Goal: Information Seeking & Learning: Find specific page/section

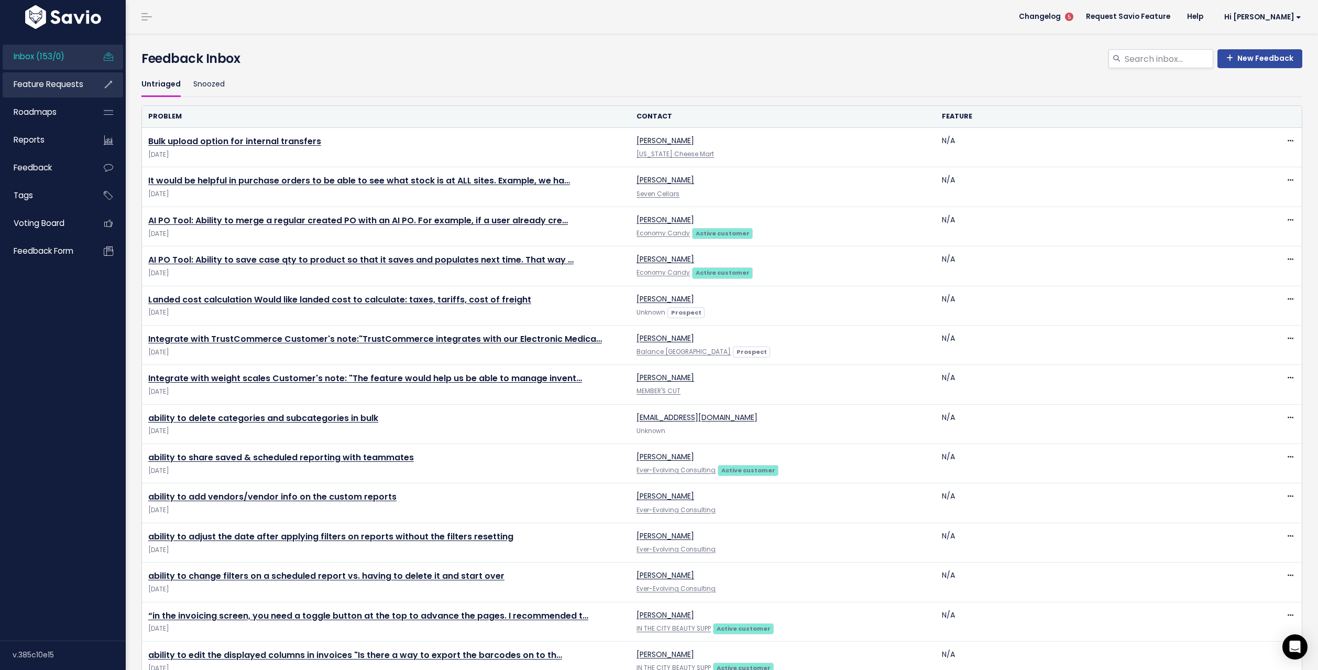
click at [67, 84] on span "Feature Requests" at bounding box center [49, 84] width 70 height 11
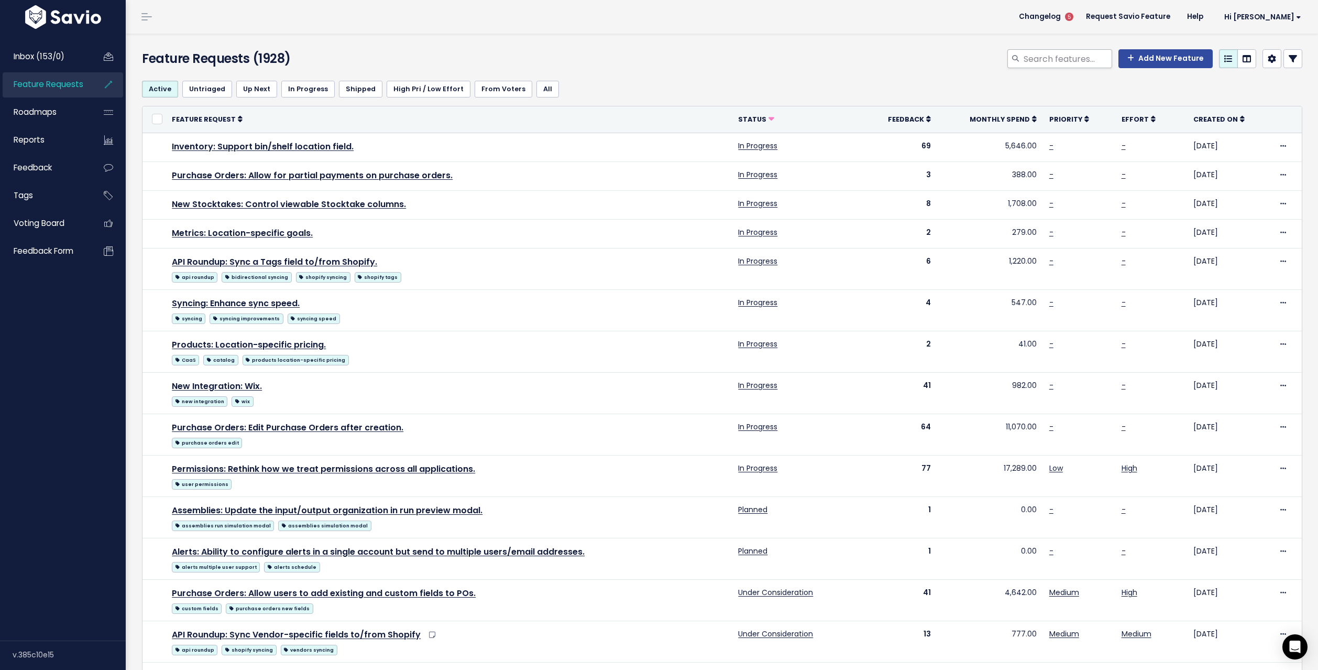
click at [1007, 61] on div at bounding box center [1015, 58] width 16 height 19
click at [1026, 58] on input "search" at bounding box center [1068, 58] width 90 height 19
type input "AI PO tool"
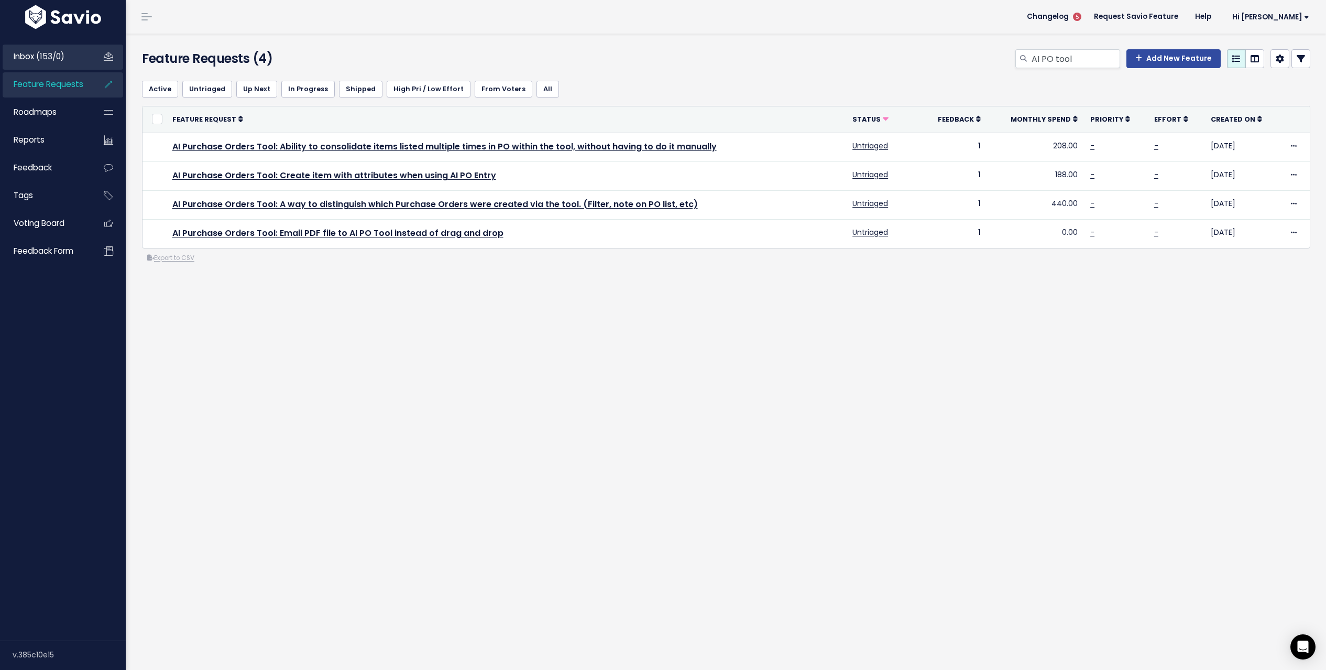
click at [77, 57] on link "Inbox (153/0)" at bounding box center [45, 57] width 84 height 24
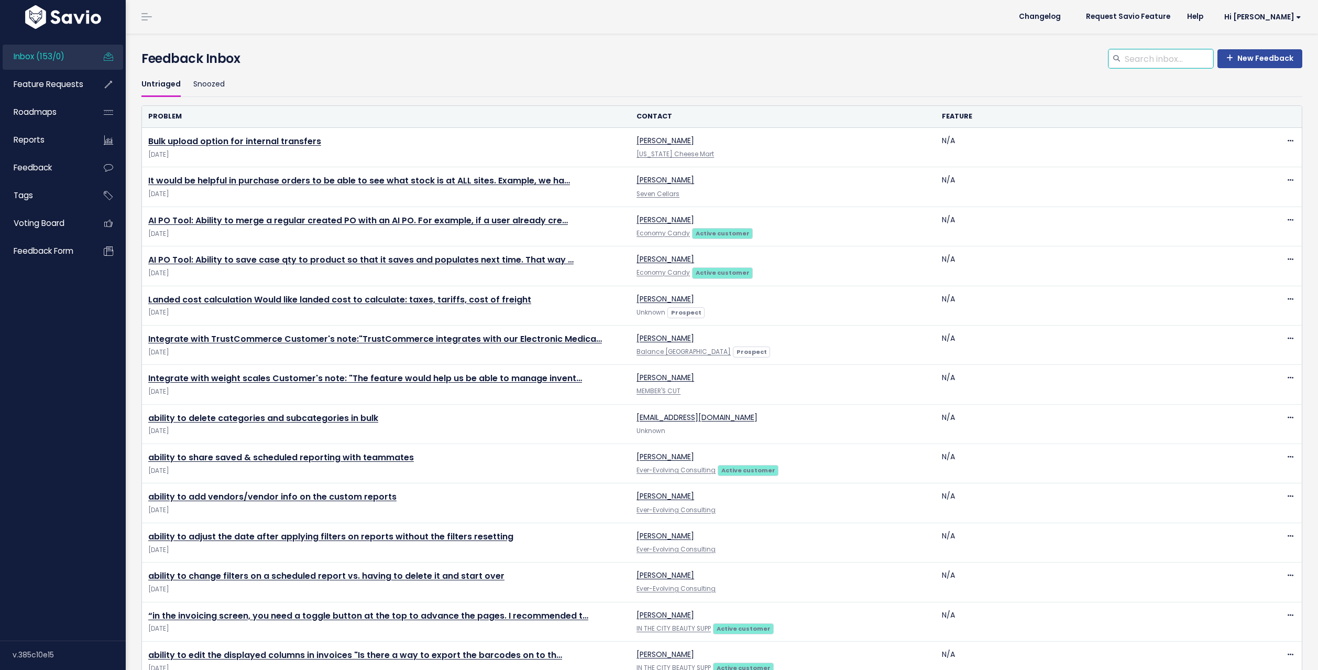
click at [1124, 62] on input "search" at bounding box center [1169, 58] width 90 height 19
type input "tax rate"
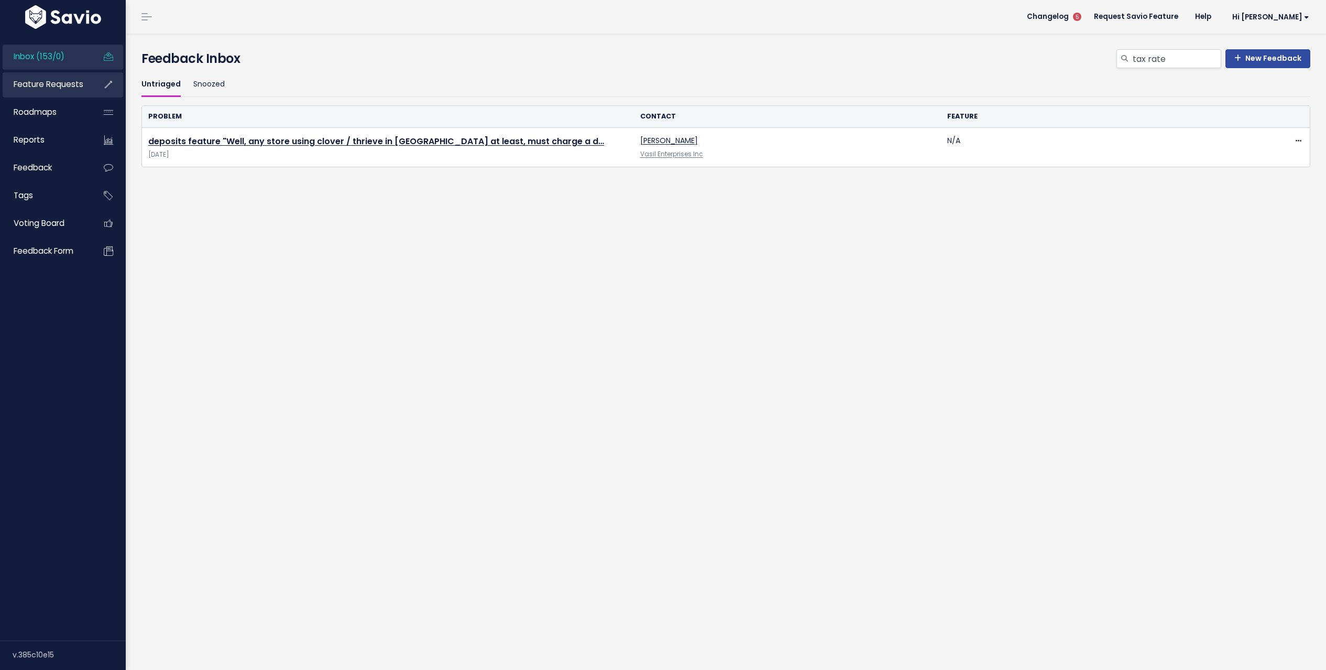
click at [60, 84] on span "Feature Requests" at bounding box center [49, 84] width 70 height 11
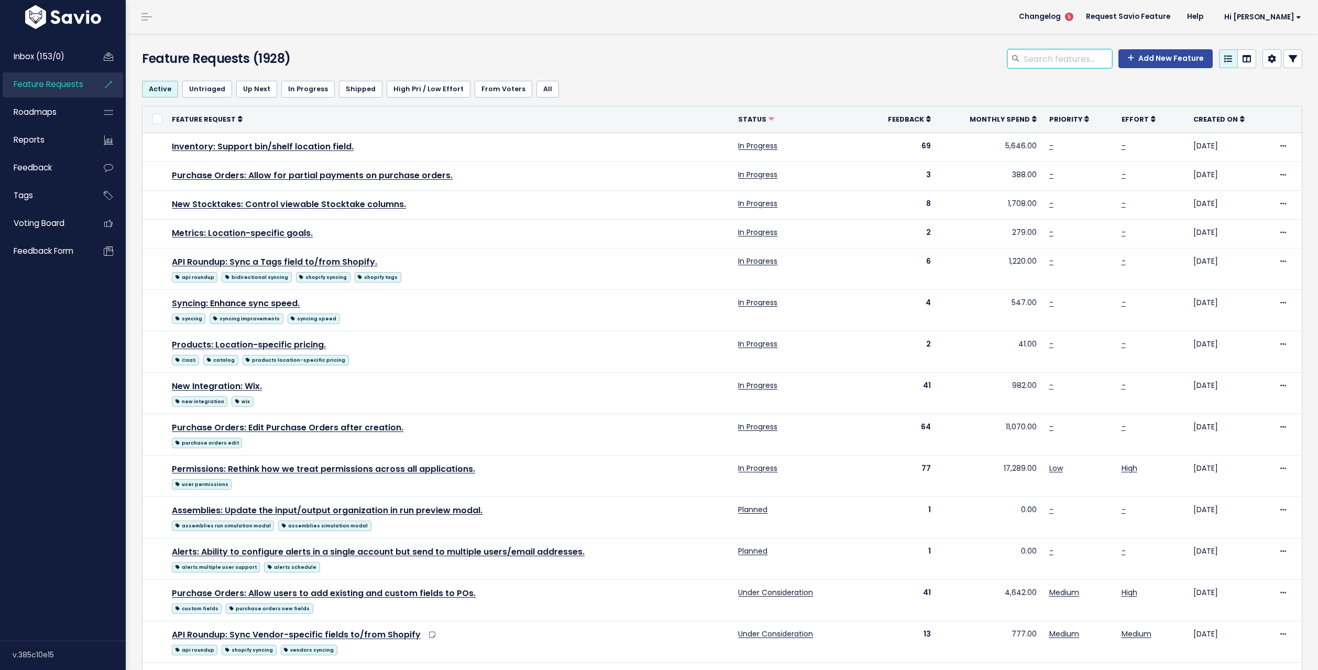
click at [1042, 60] on input "search" at bounding box center [1068, 58] width 90 height 19
type input "tax"
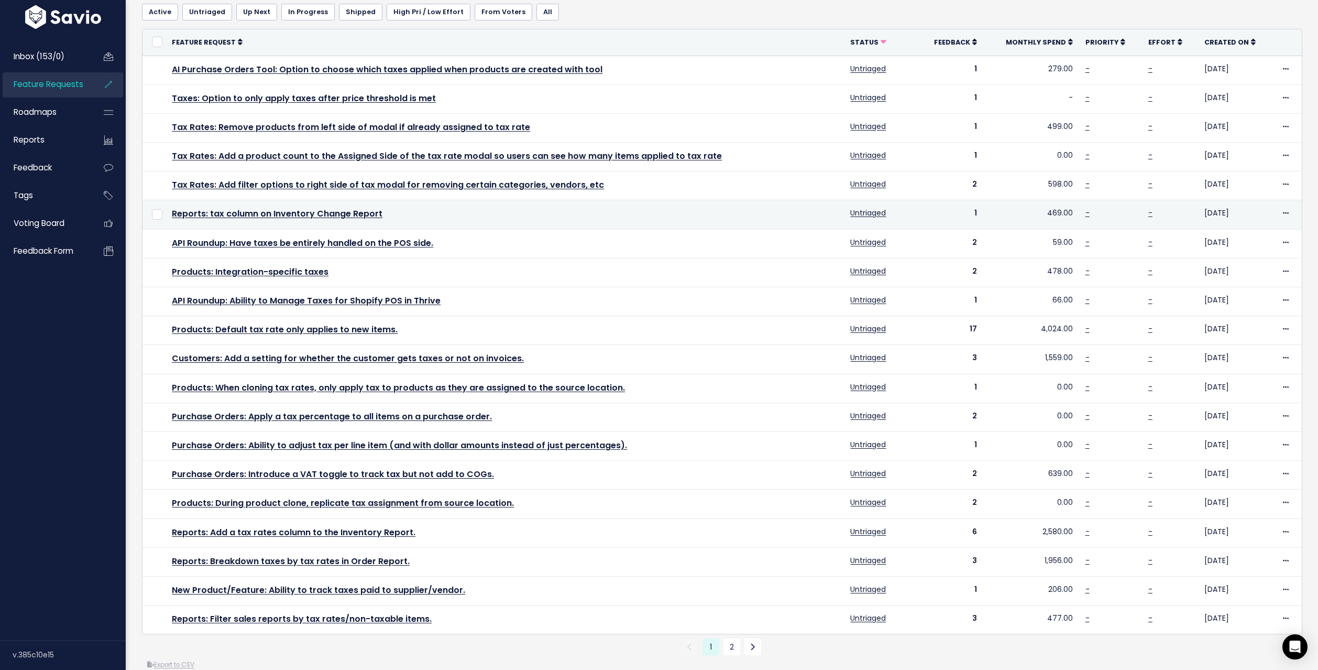
scroll to position [92, 0]
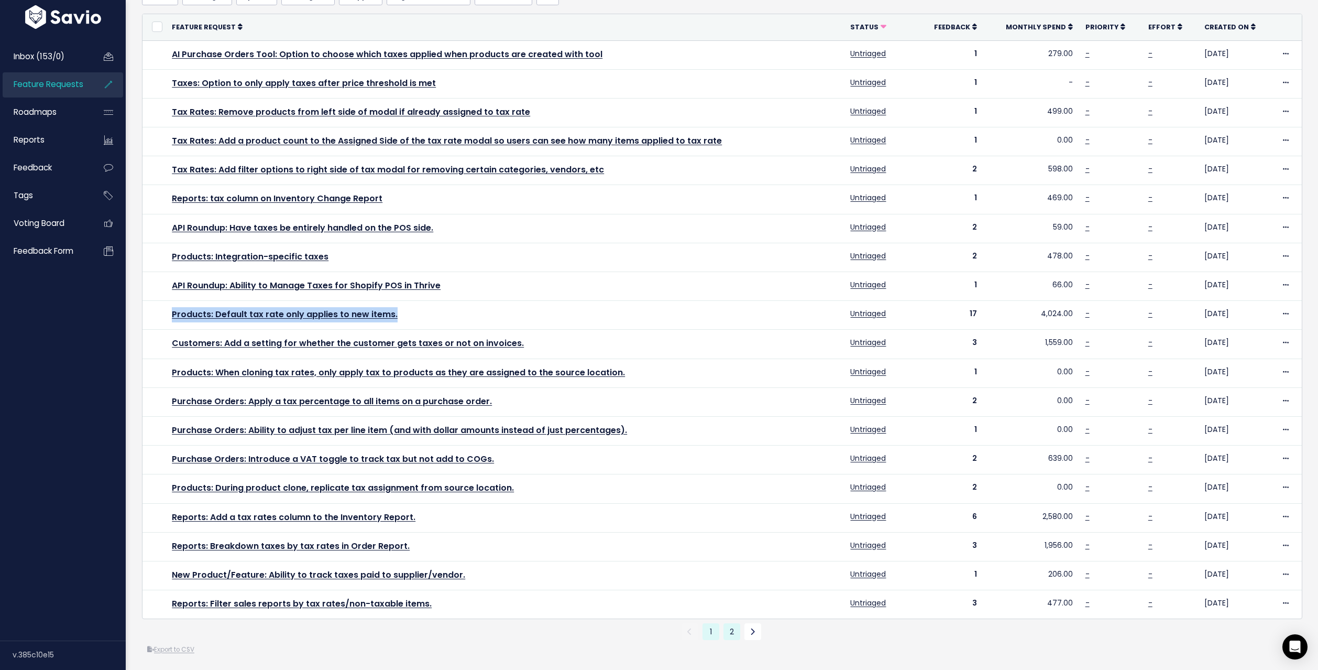
click at [728, 640] on link "2" at bounding box center [731, 631] width 17 height 17
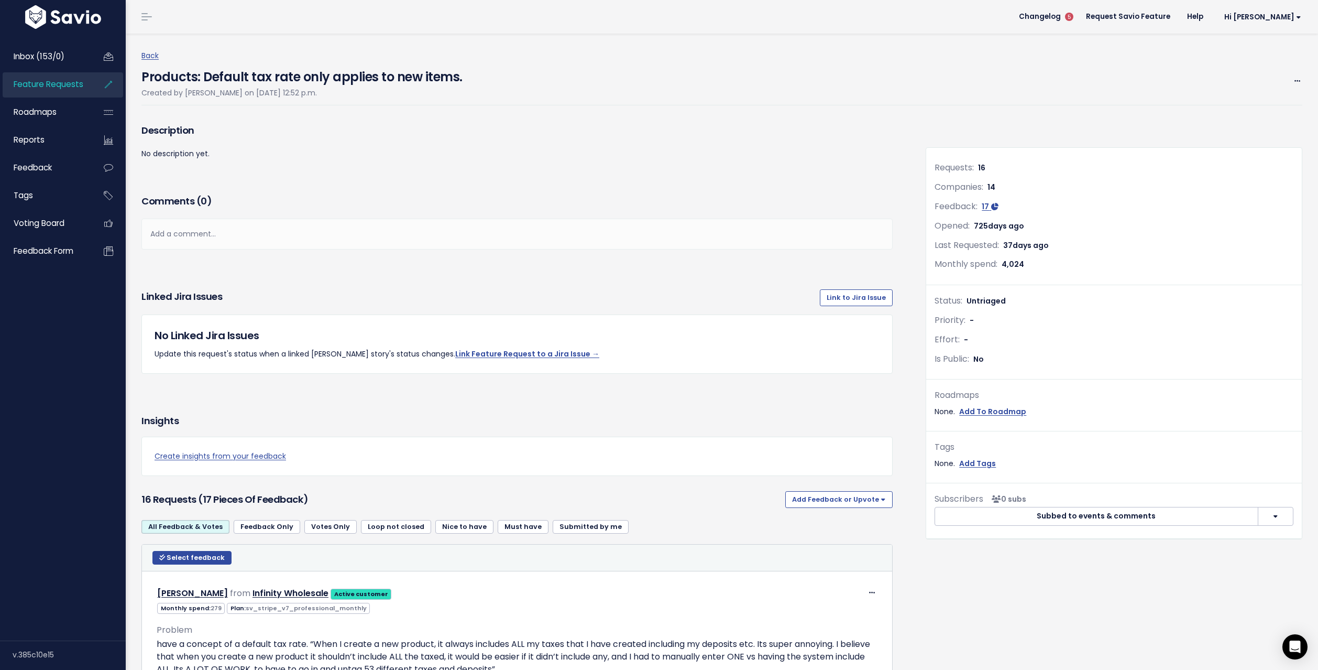
click at [354, 75] on h4 "Products: Default tax rate only applies to new items." at bounding box center [301, 74] width 321 height 24
copy div "Products: Default tax rate only applies to new items."
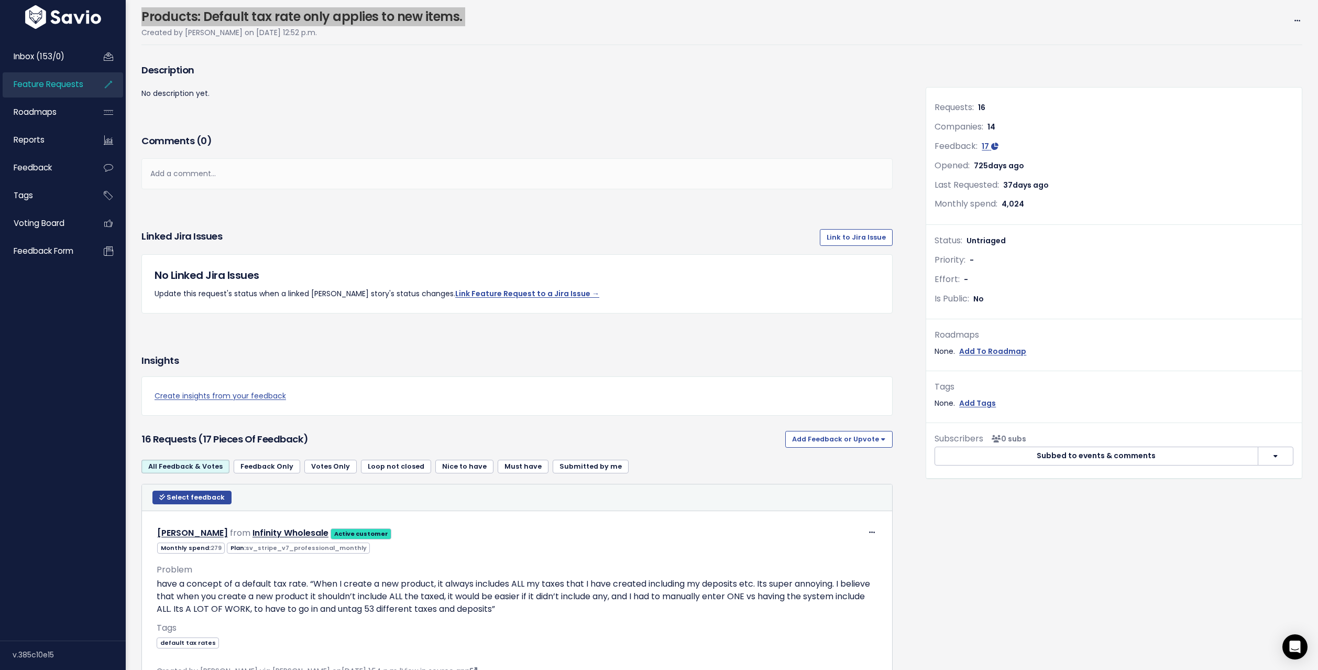
scroll to position [182, 0]
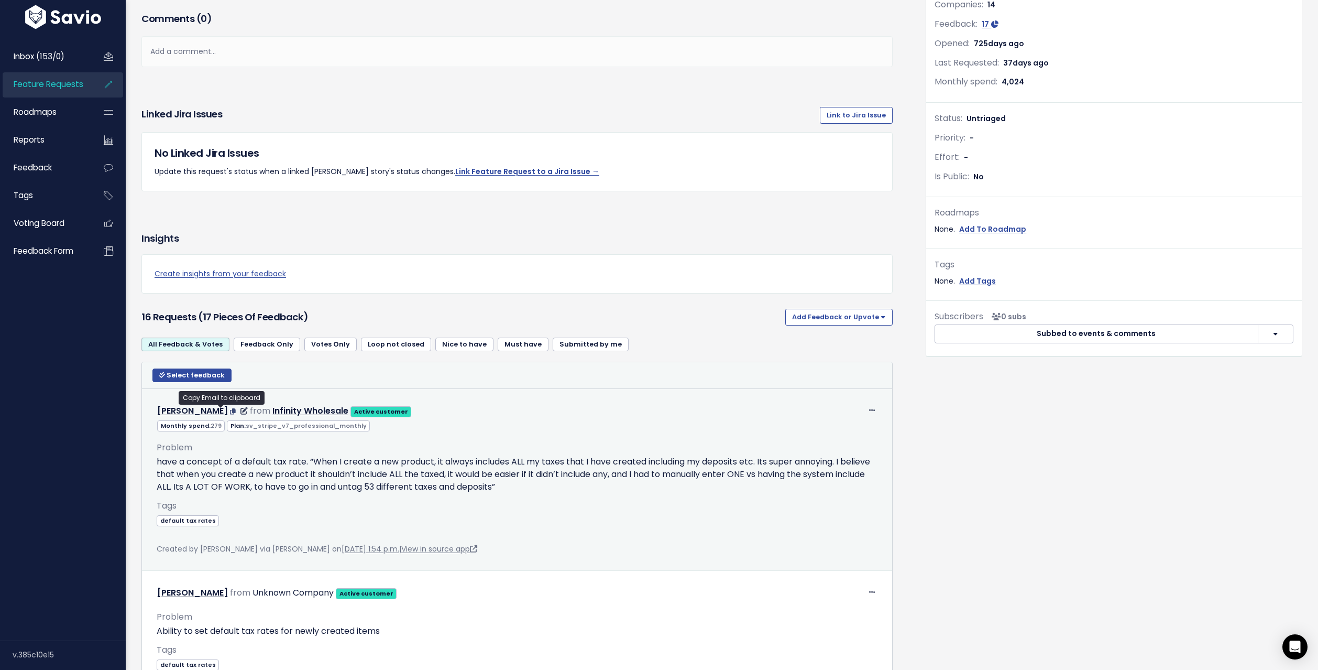
click at [230, 411] on icon at bounding box center [233, 411] width 6 height 6
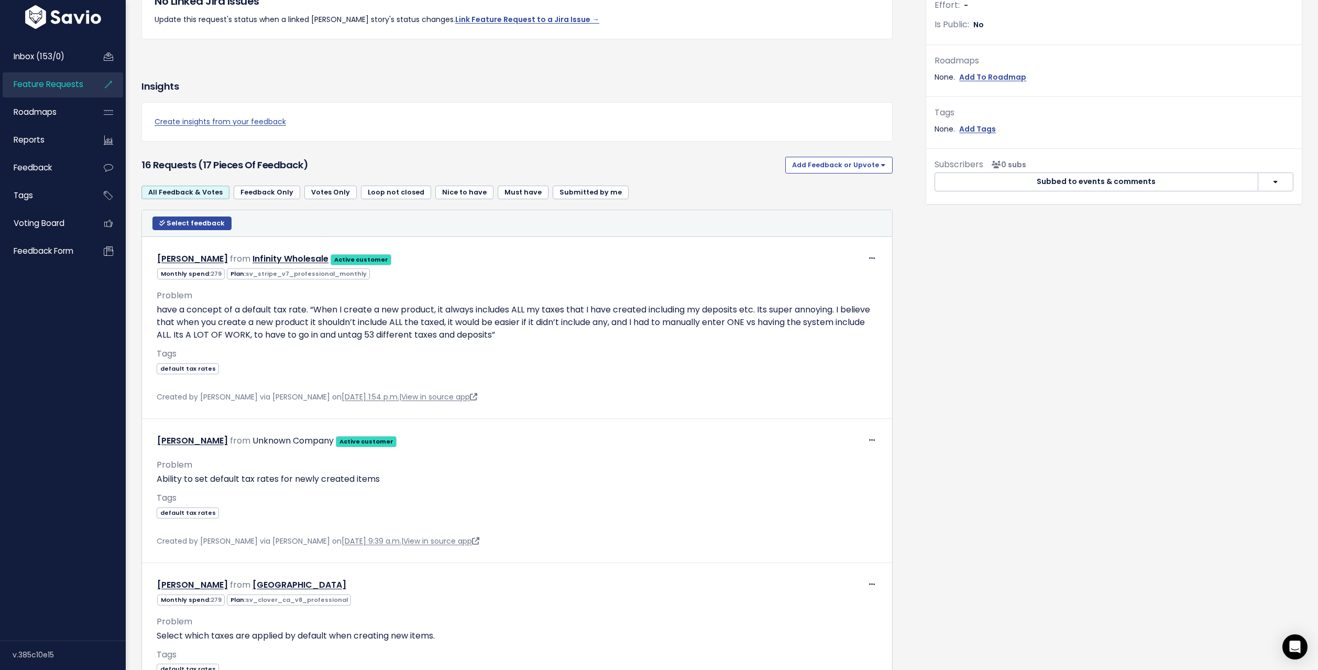
scroll to position [348, 0]
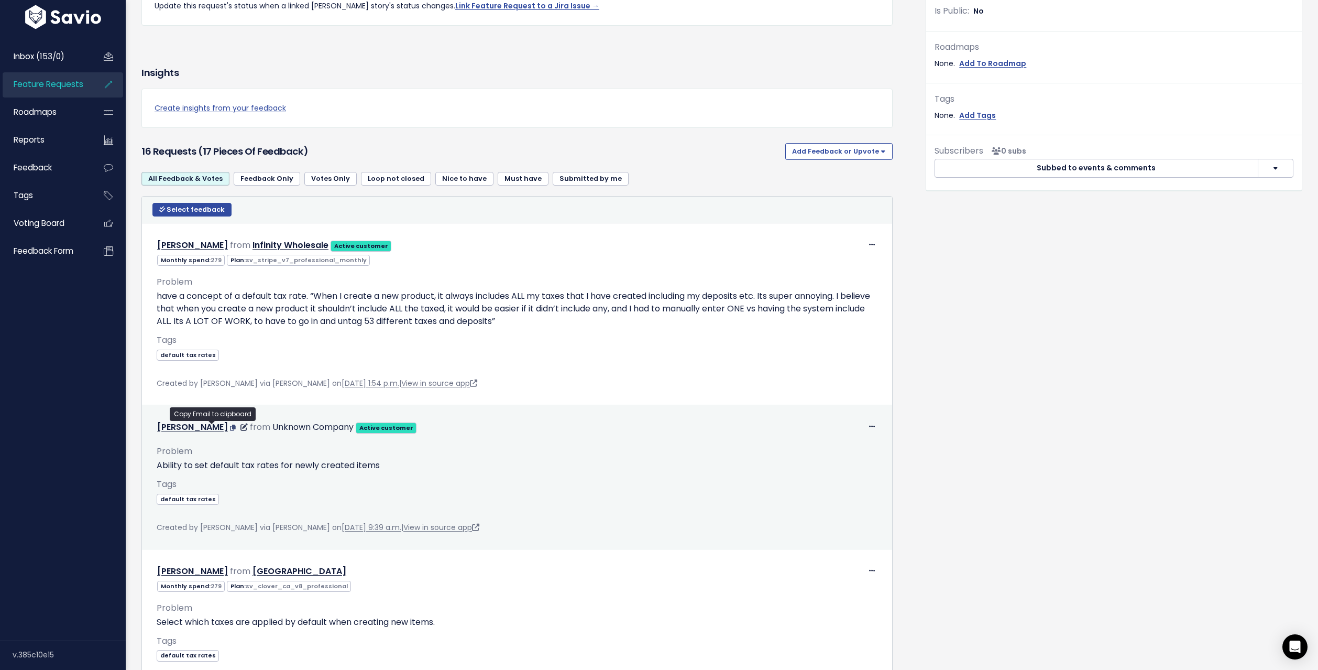
click at [230, 427] on icon at bounding box center [233, 427] width 6 height 6
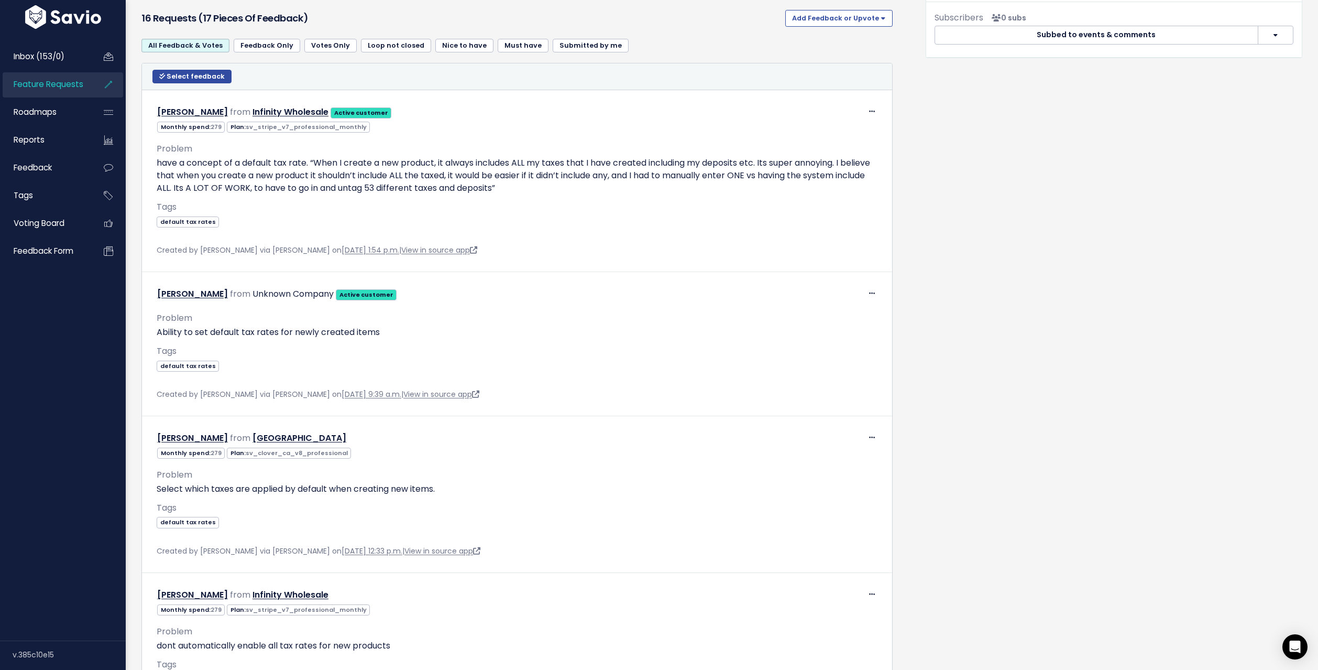
scroll to position [515, 0]
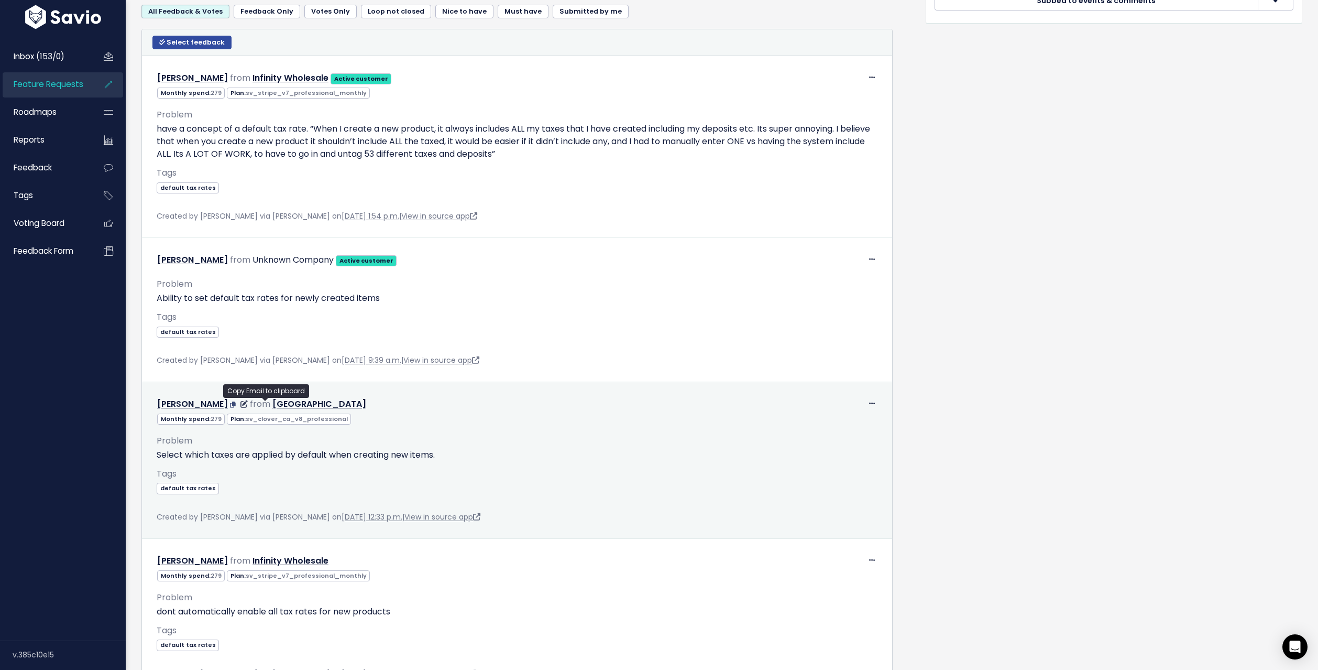
click at [236, 404] on icon at bounding box center [233, 404] width 6 height 6
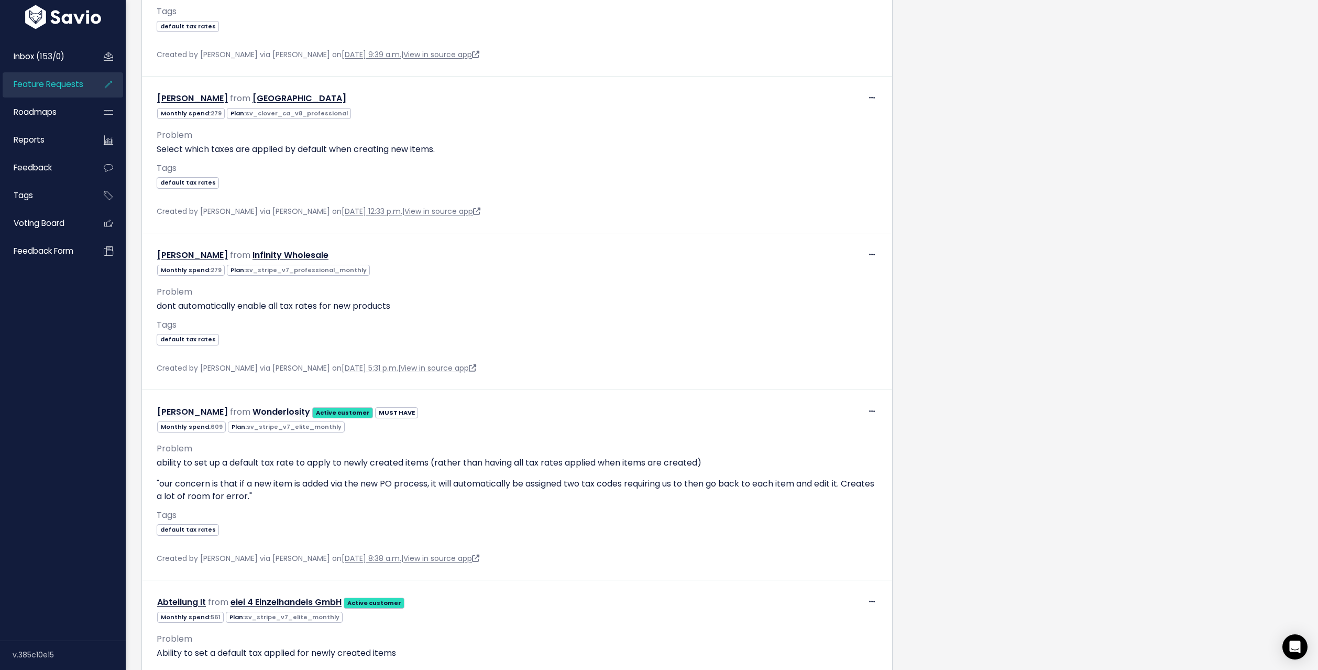
scroll to position [829, 0]
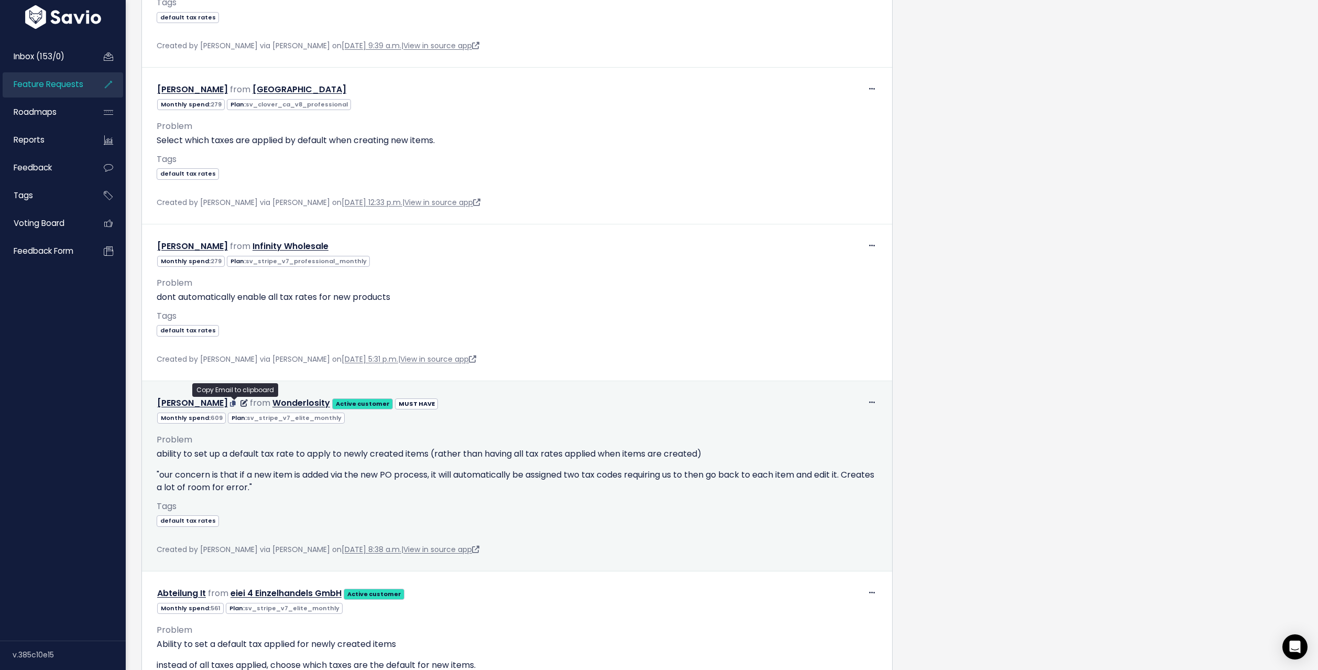
click at [235, 403] on icon at bounding box center [233, 403] width 6 height 6
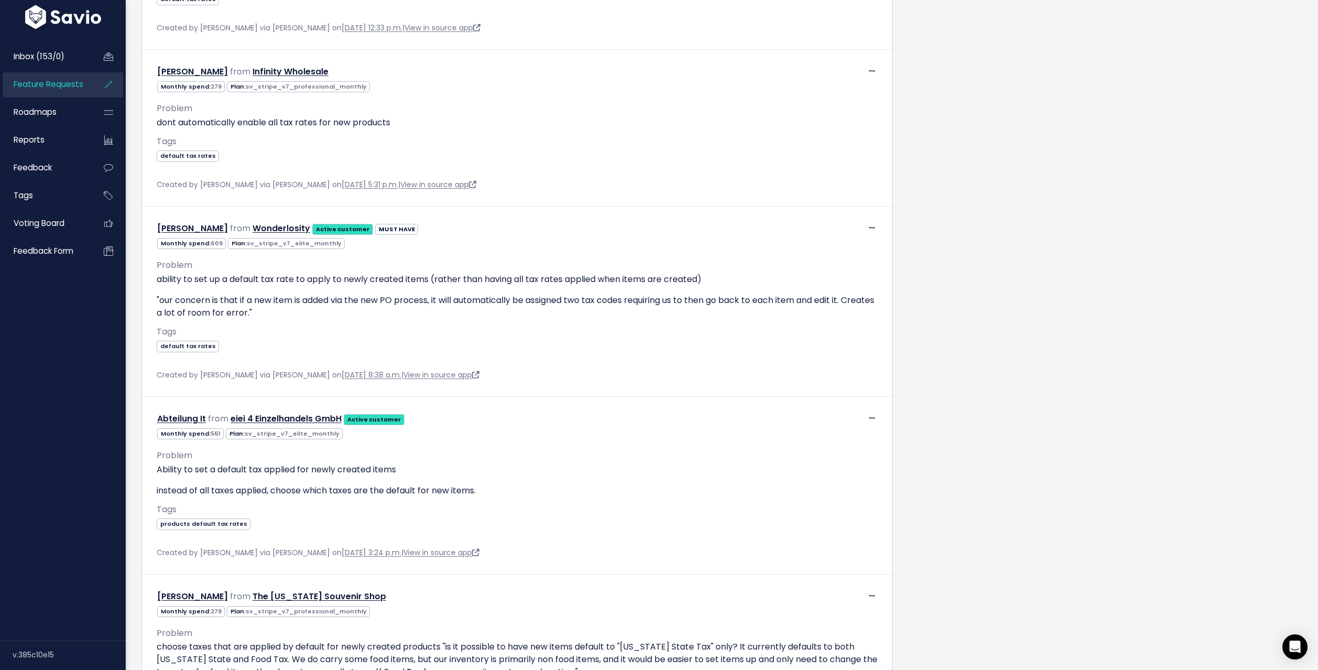
scroll to position [1076, 0]
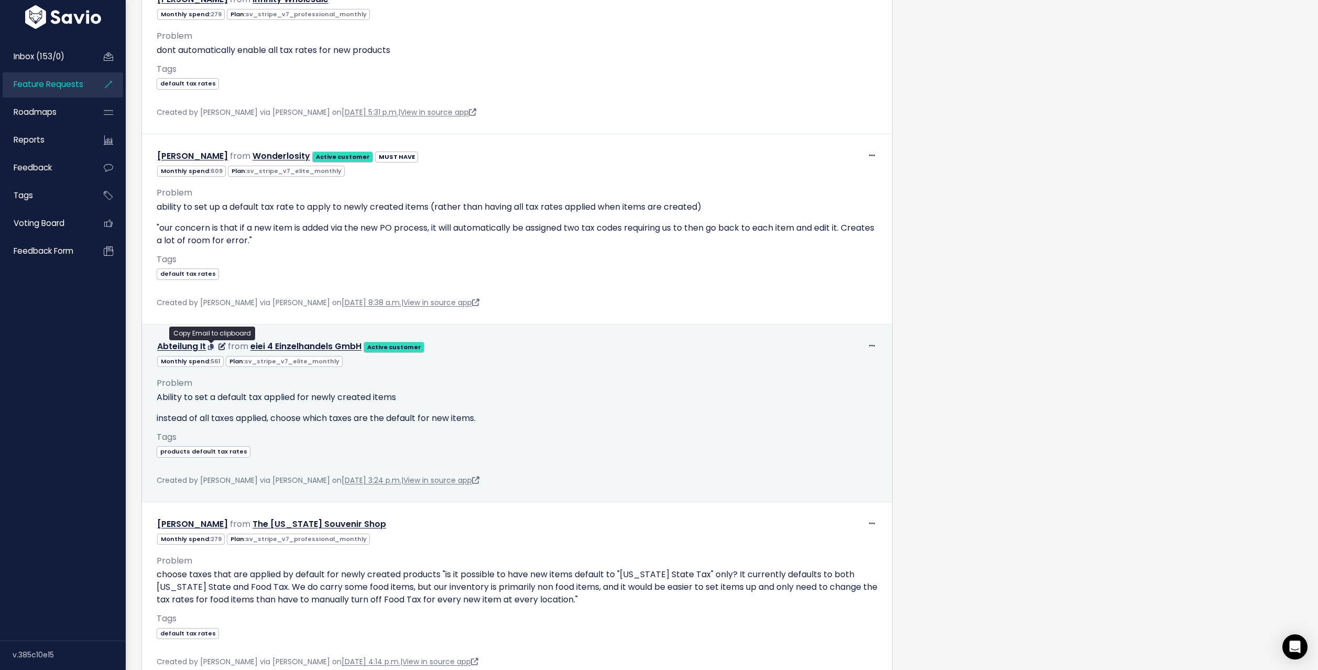
click at [210, 347] on icon at bounding box center [211, 347] width 6 height 6
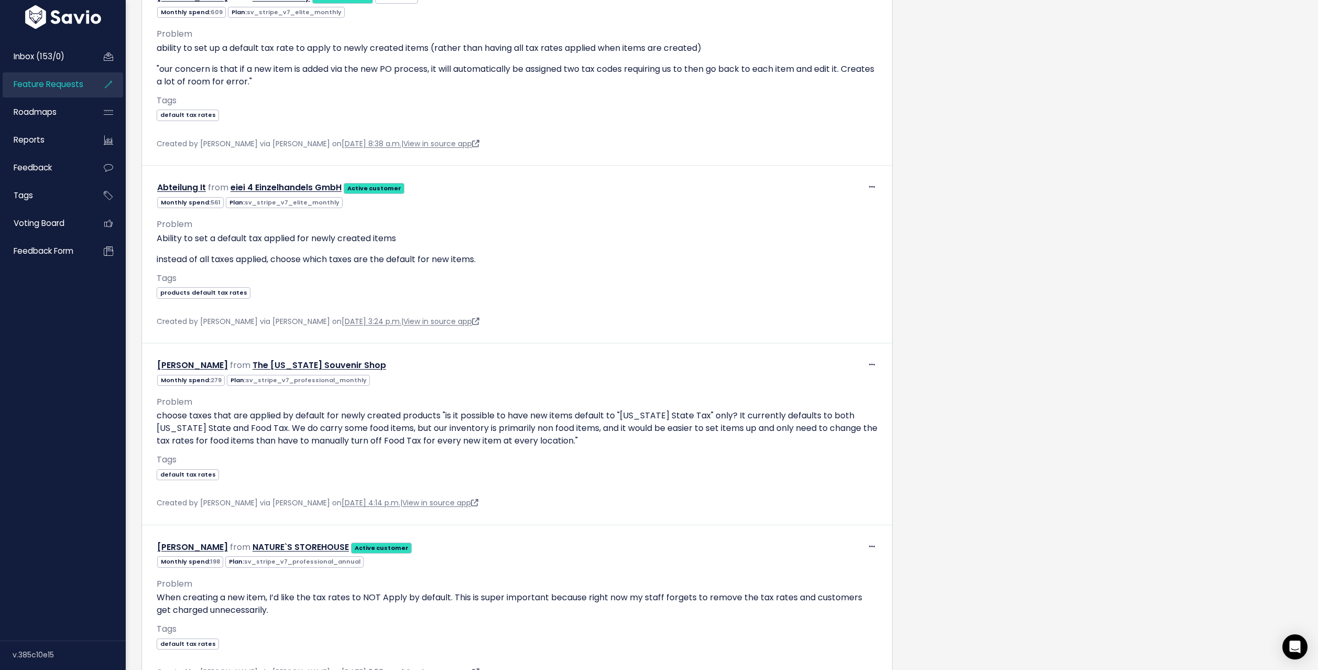
scroll to position [1275, 0]
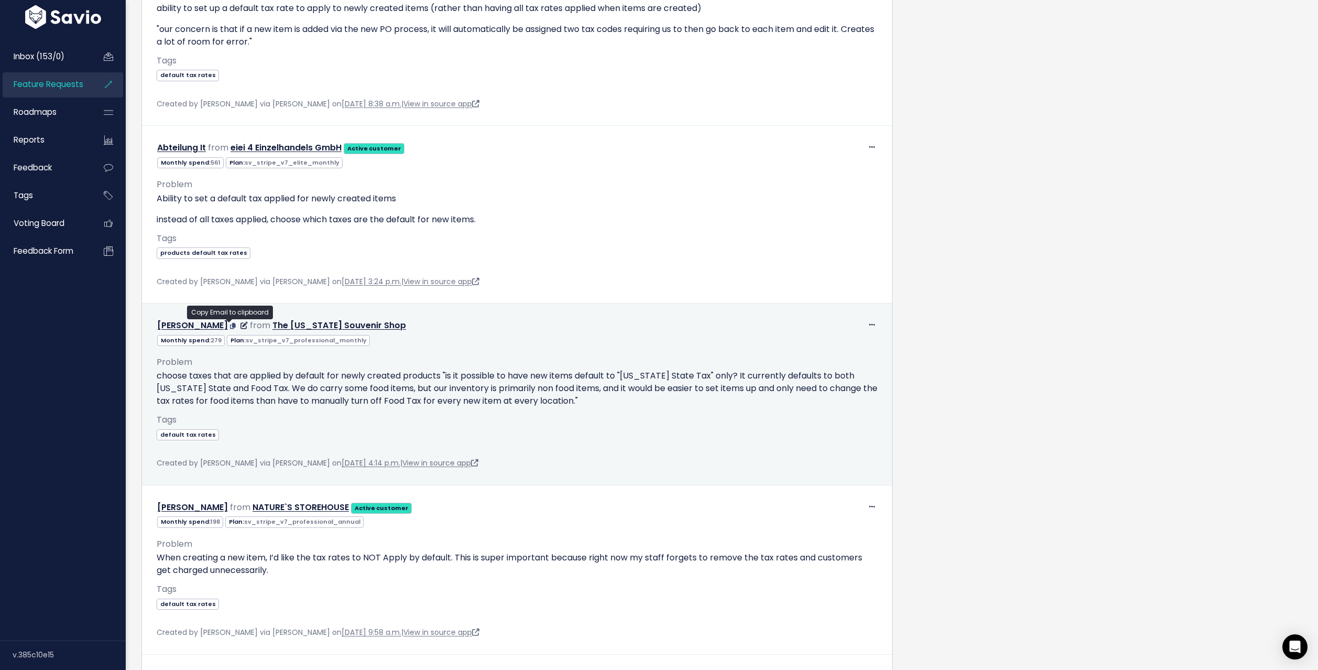
click at [230, 324] on icon at bounding box center [233, 326] width 6 height 6
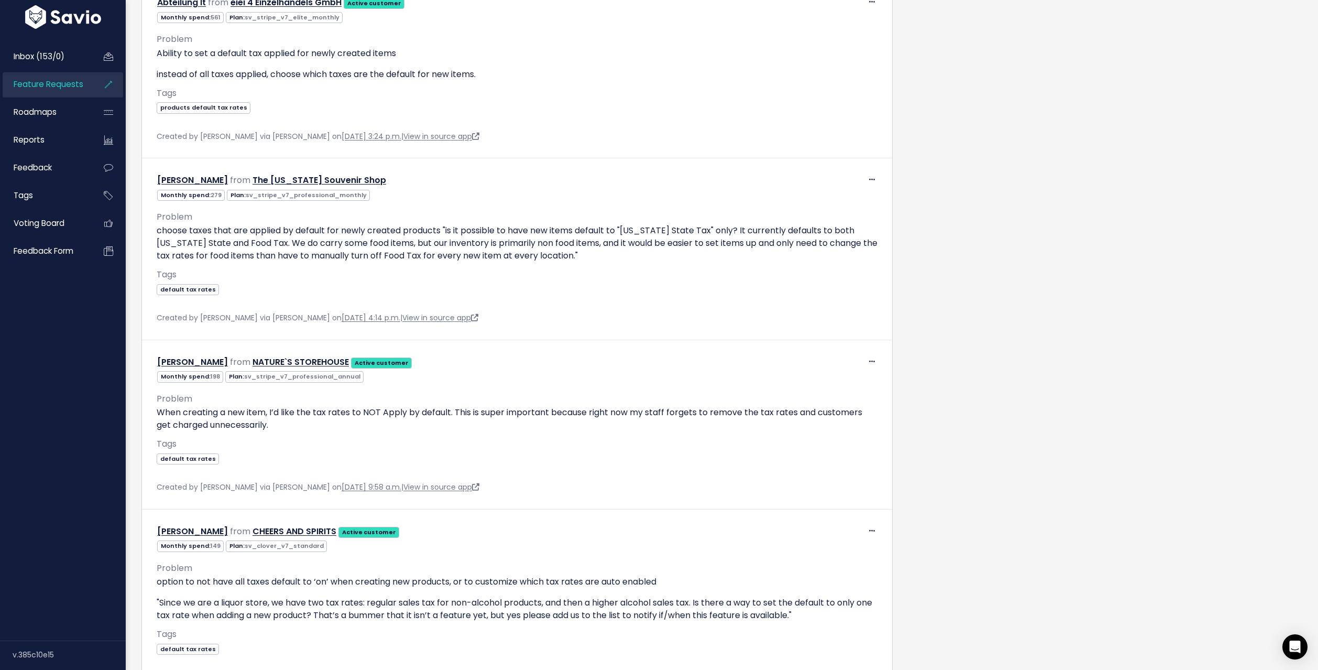
scroll to position [1448, 0]
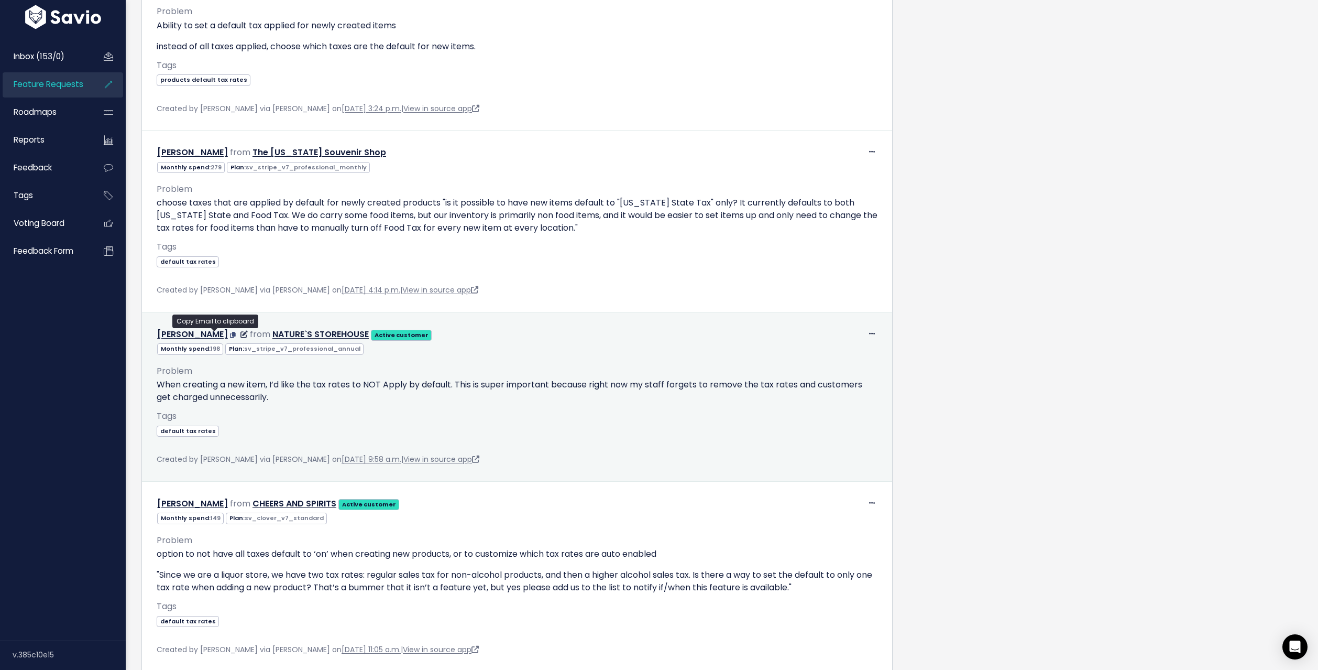
click at [230, 335] on icon at bounding box center [233, 335] width 6 height 6
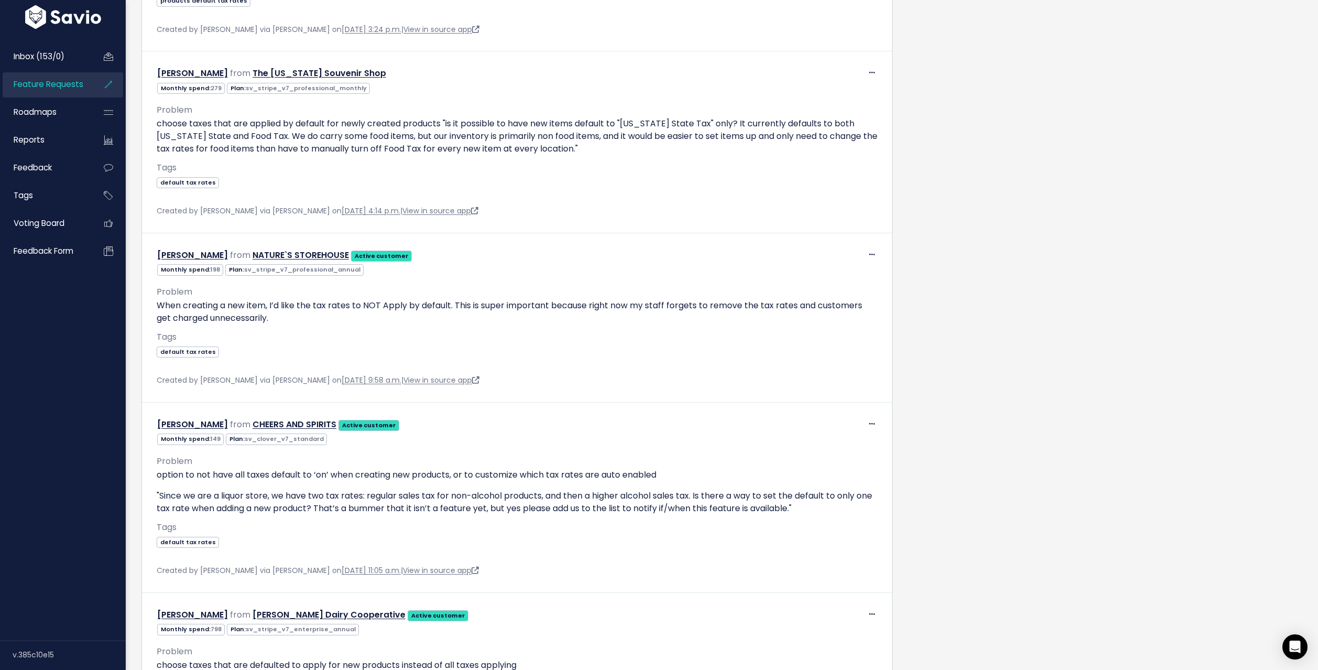
scroll to position [1531, 0]
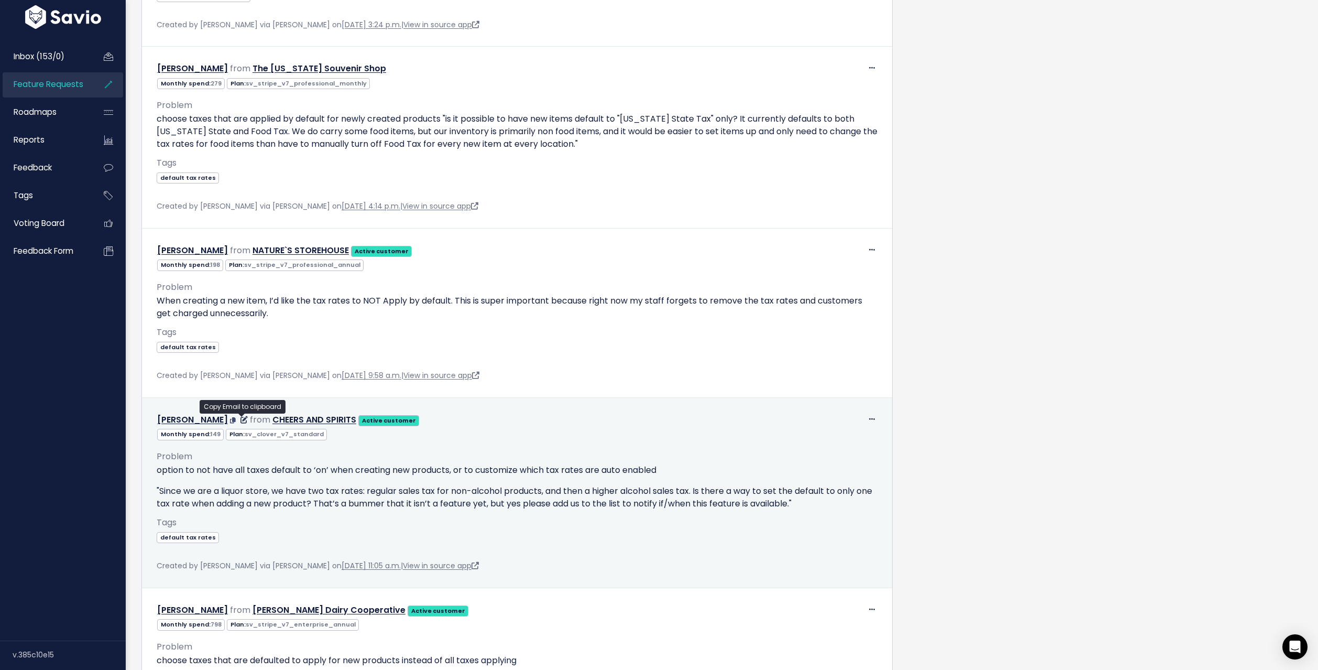
click at [236, 421] on icon at bounding box center [233, 420] width 6 height 6
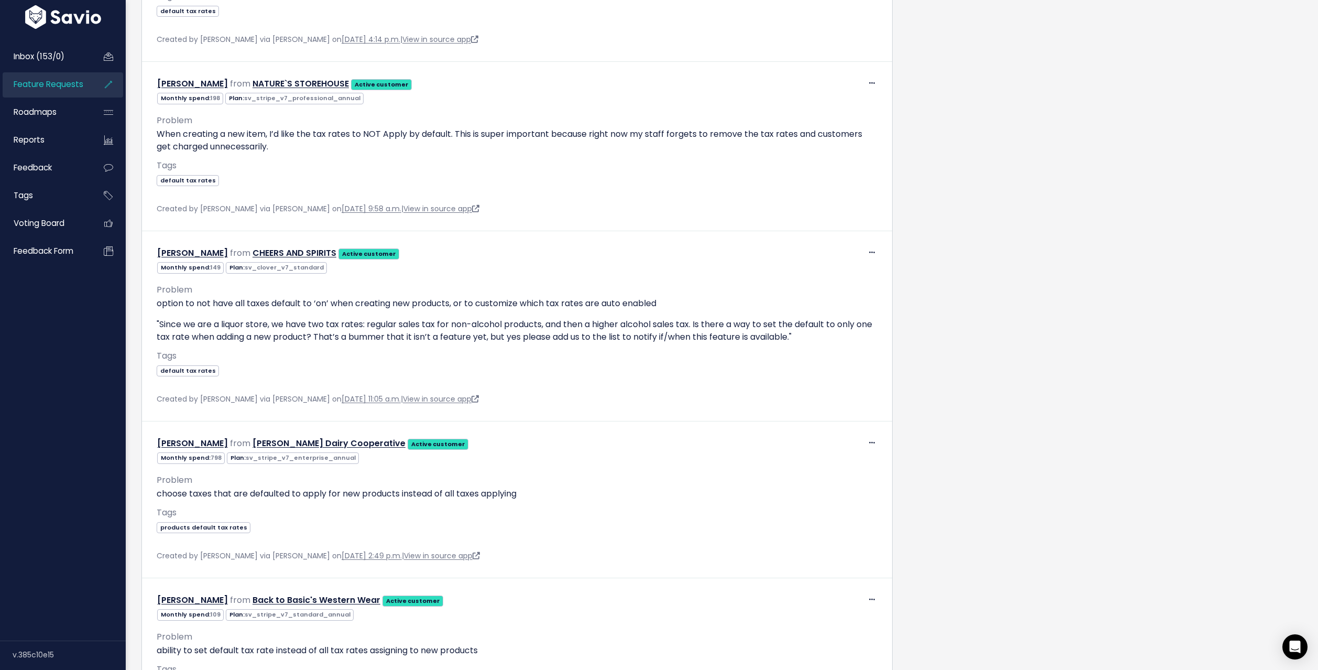
scroll to position [1710, 0]
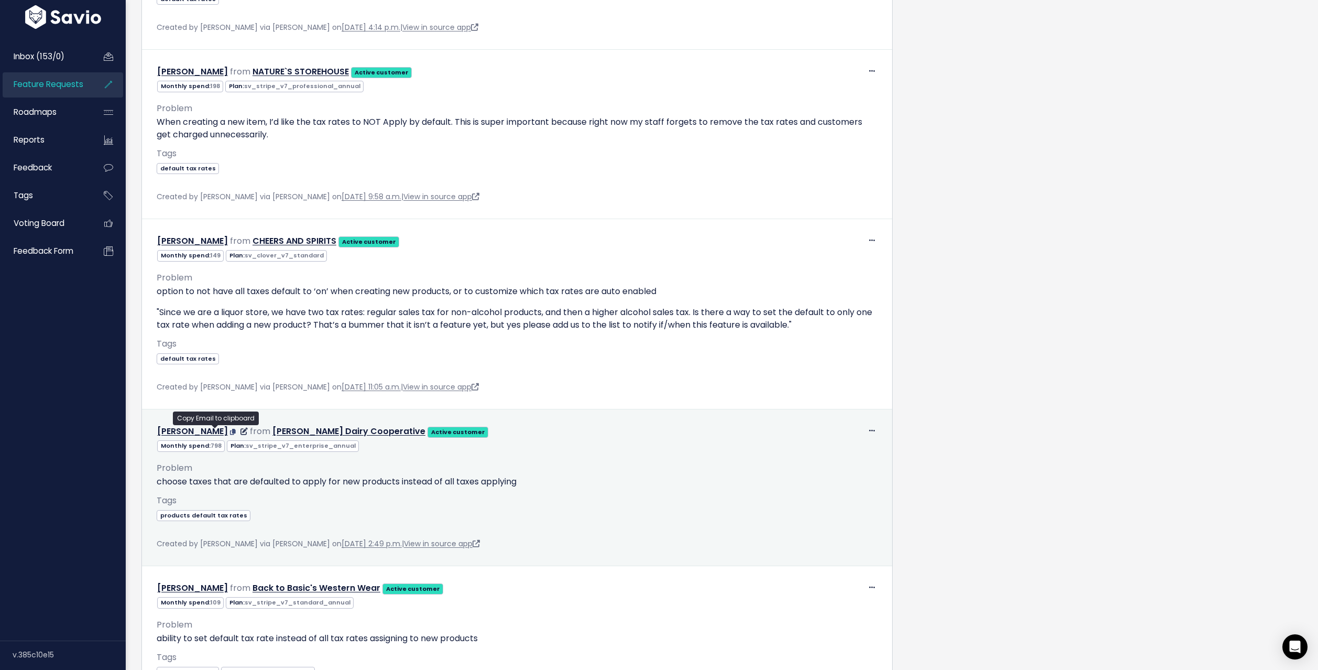
click at [230, 429] on icon at bounding box center [233, 432] width 6 height 6
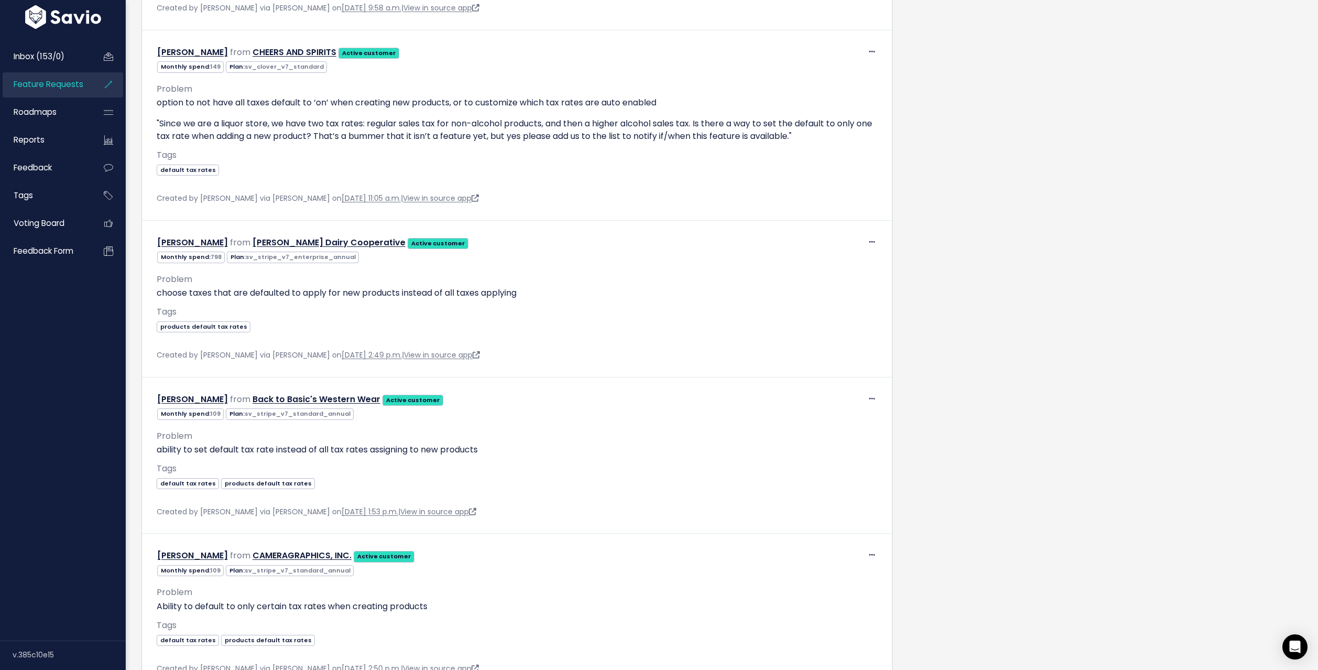
scroll to position [1933, 0]
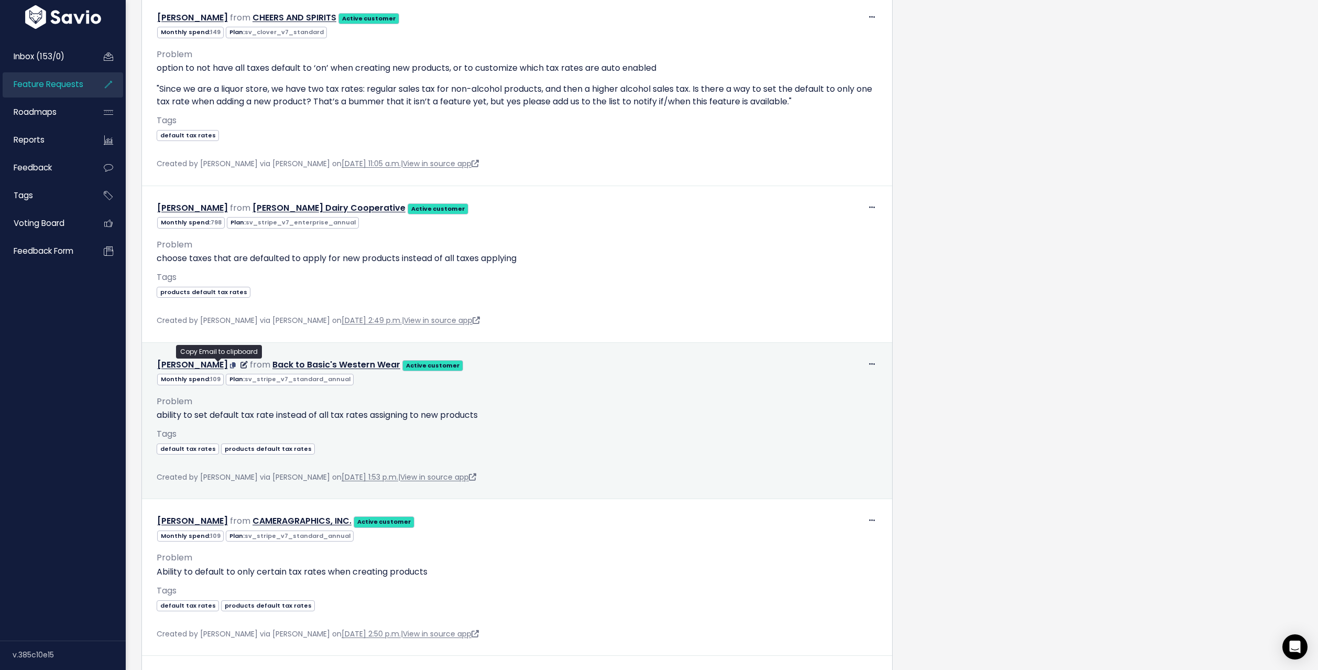
click at [230, 364] on icon at bounding box center [233, 365] width 6 height 6
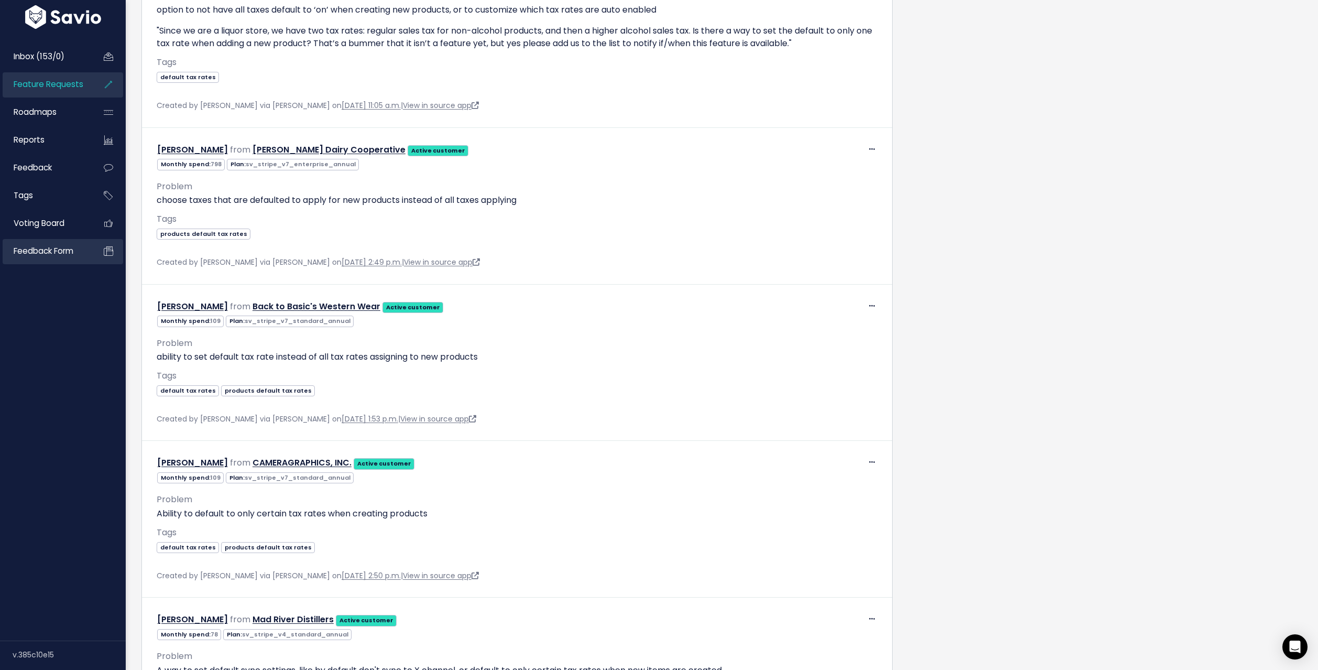
scroll to position [2126, 0]
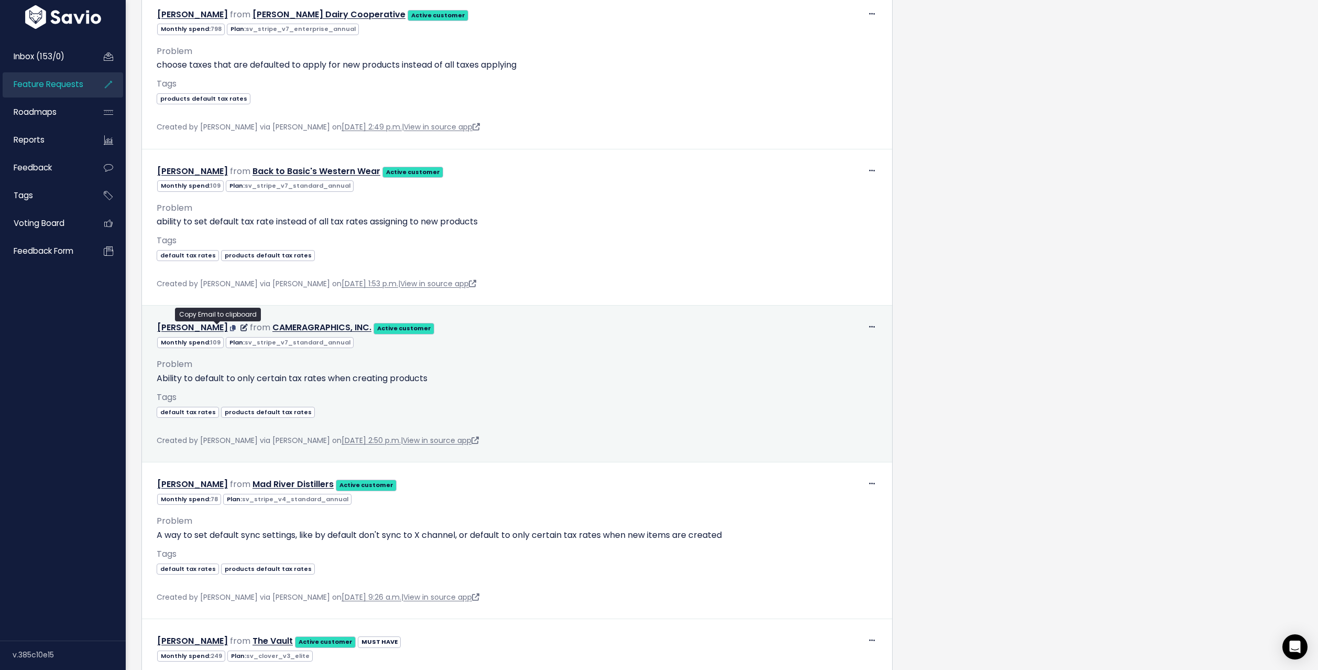
click at [230, 327] on icon at bounding box center [233, 328] width 6 height 6
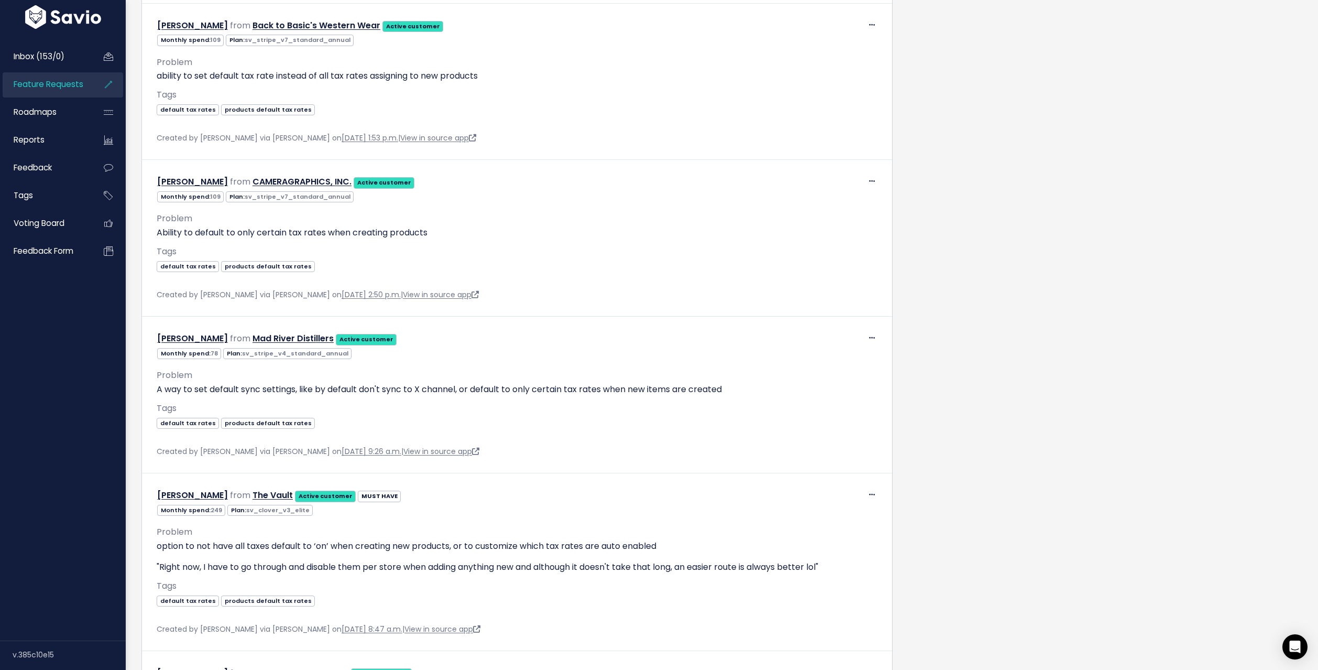
scroll to position [2299, 0]
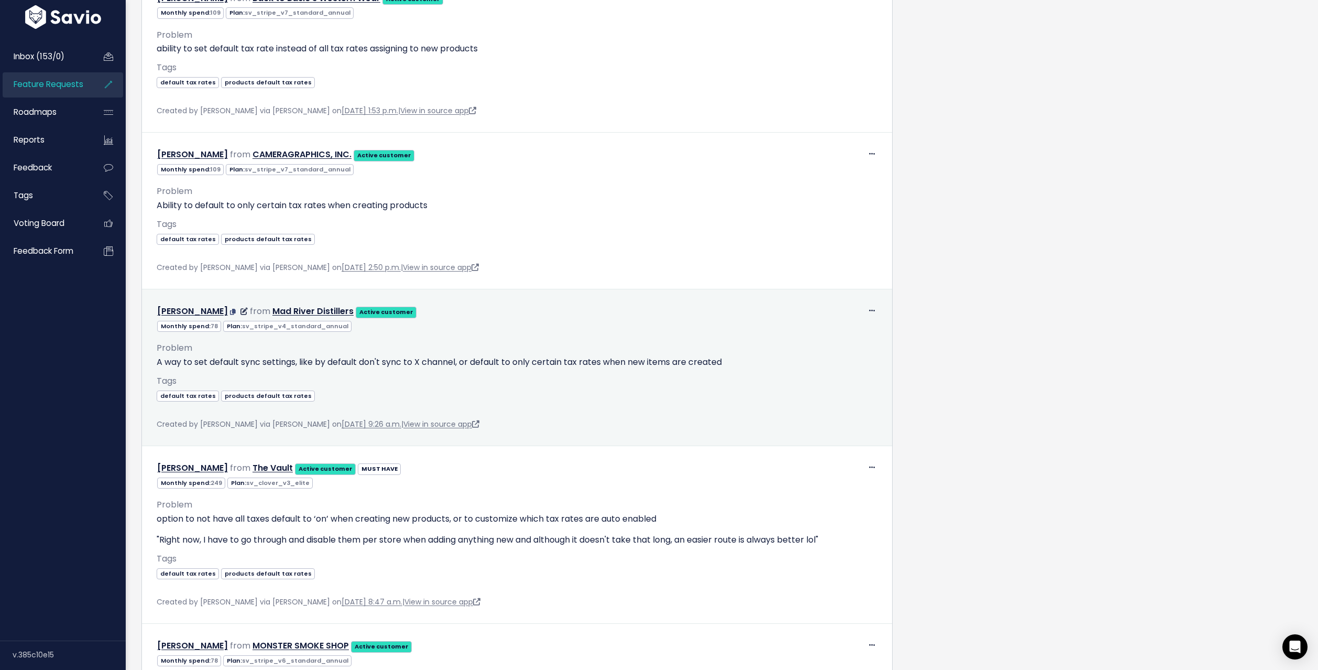
click at [234, 311] on icon at bounding box center [233, 312] width 6 height 6
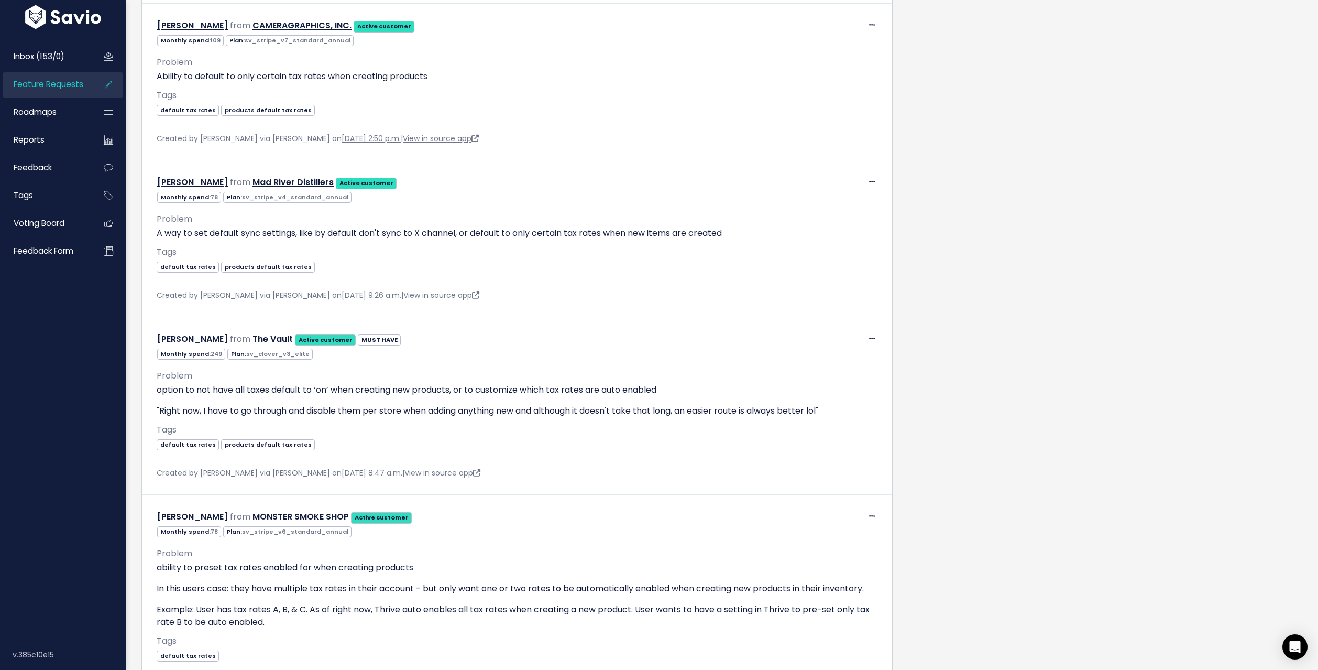
scroll to position [2429, 0]
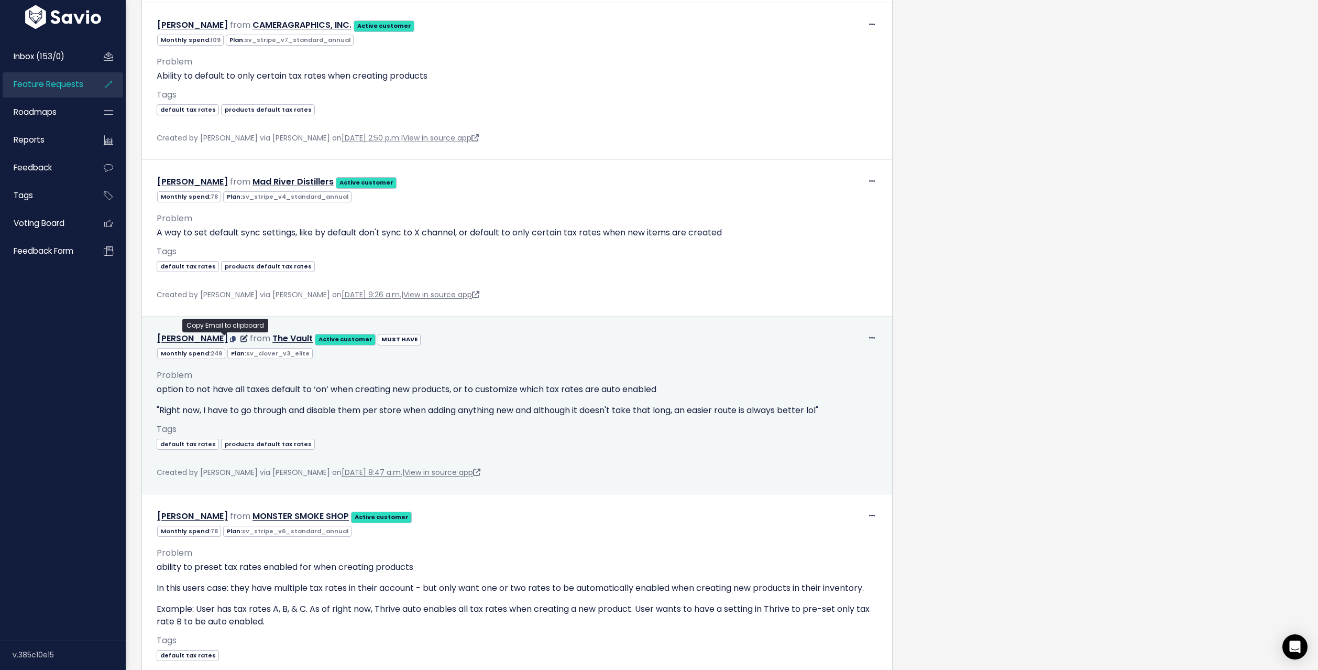
click at [230, 338] on icon at bounding box center [233, 339] width 6 height 6
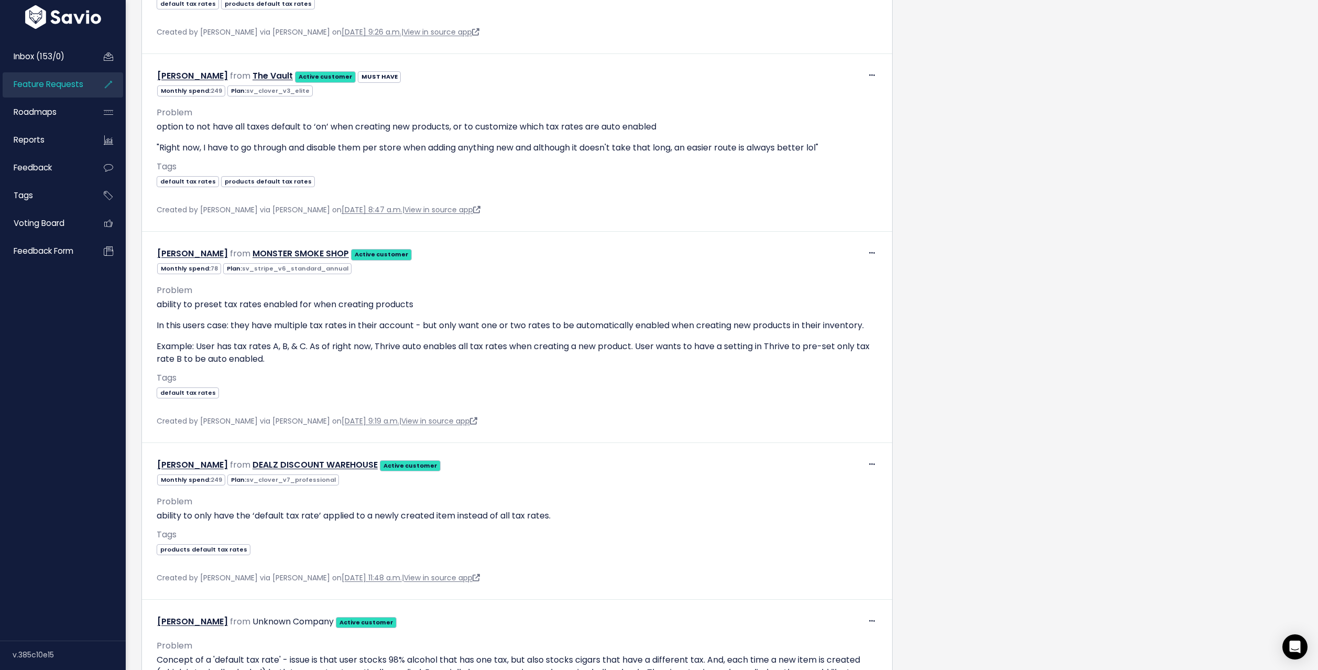
scroll to position [2715, 0]
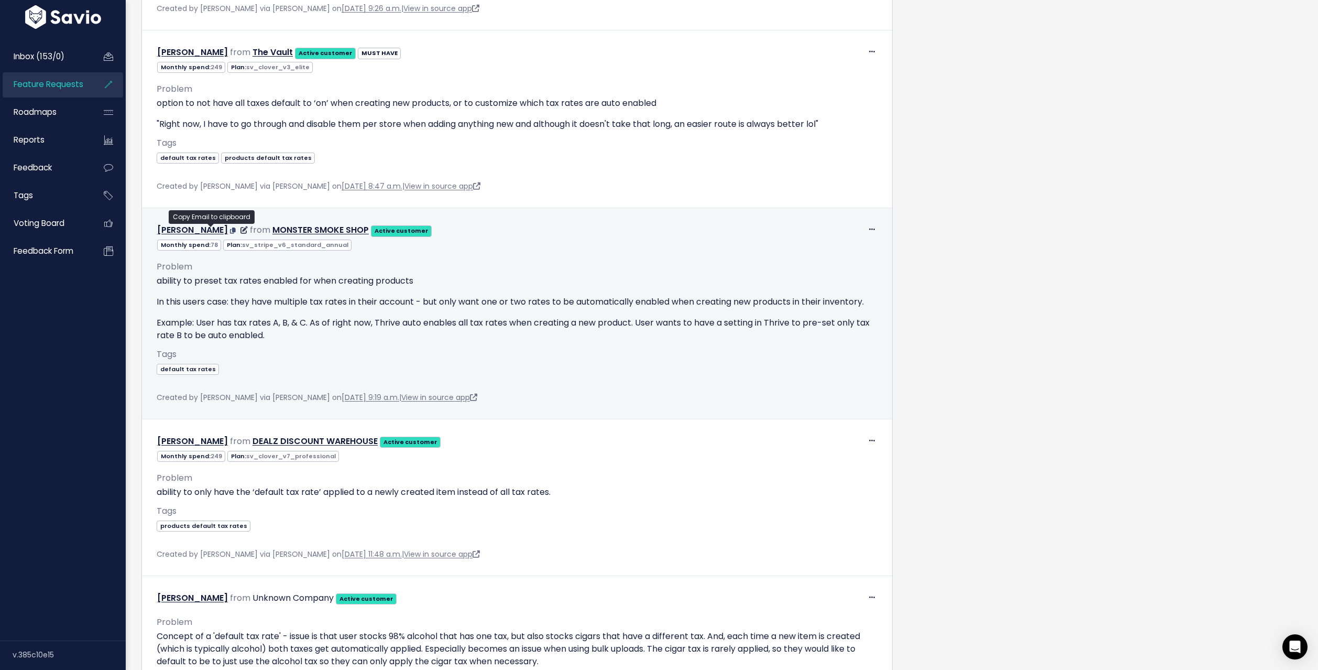
click at [230, 229] on icon at bounding box center [233, 230] width 6 height 6
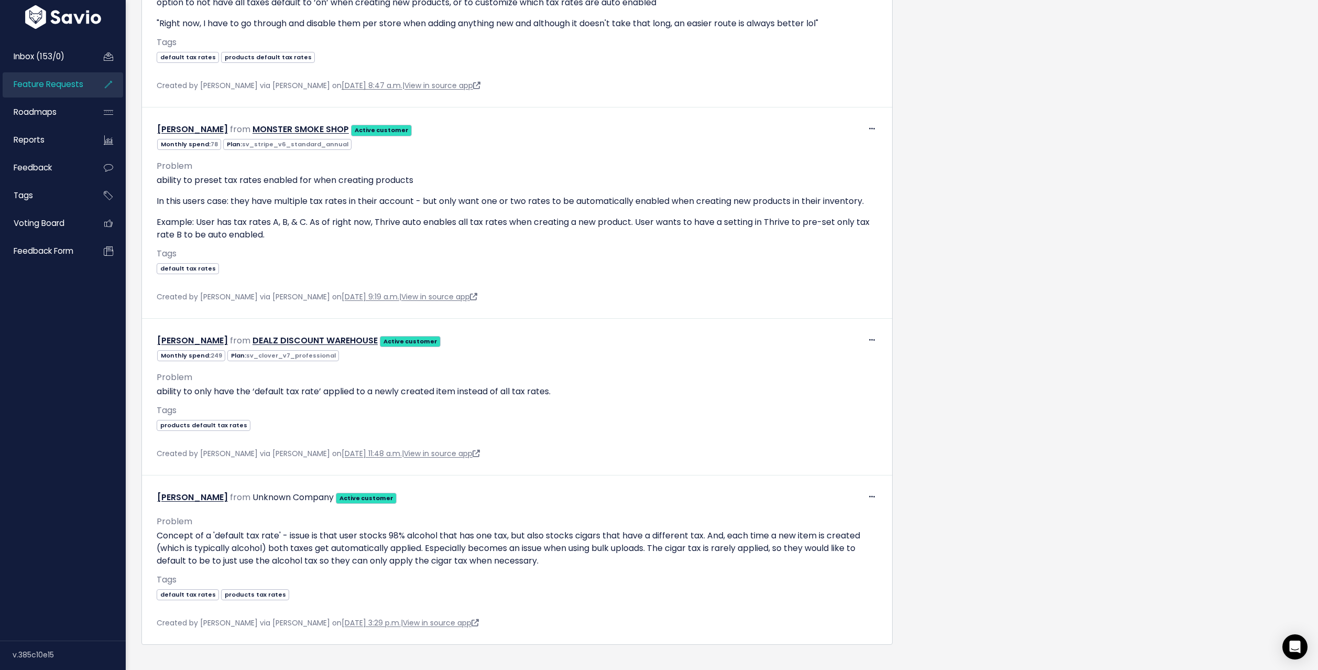
scroll to position [2852, 0]
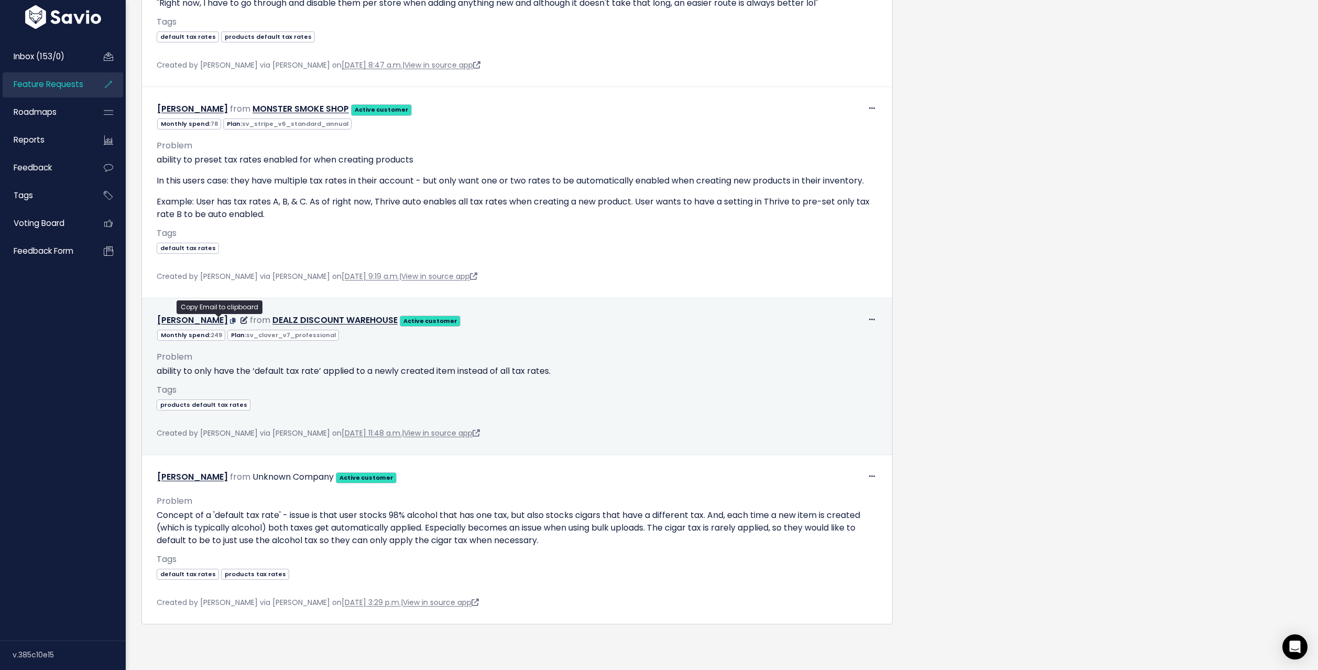
click at [230, 317] on icon at bounding box center [233, 320] width 6 height 6
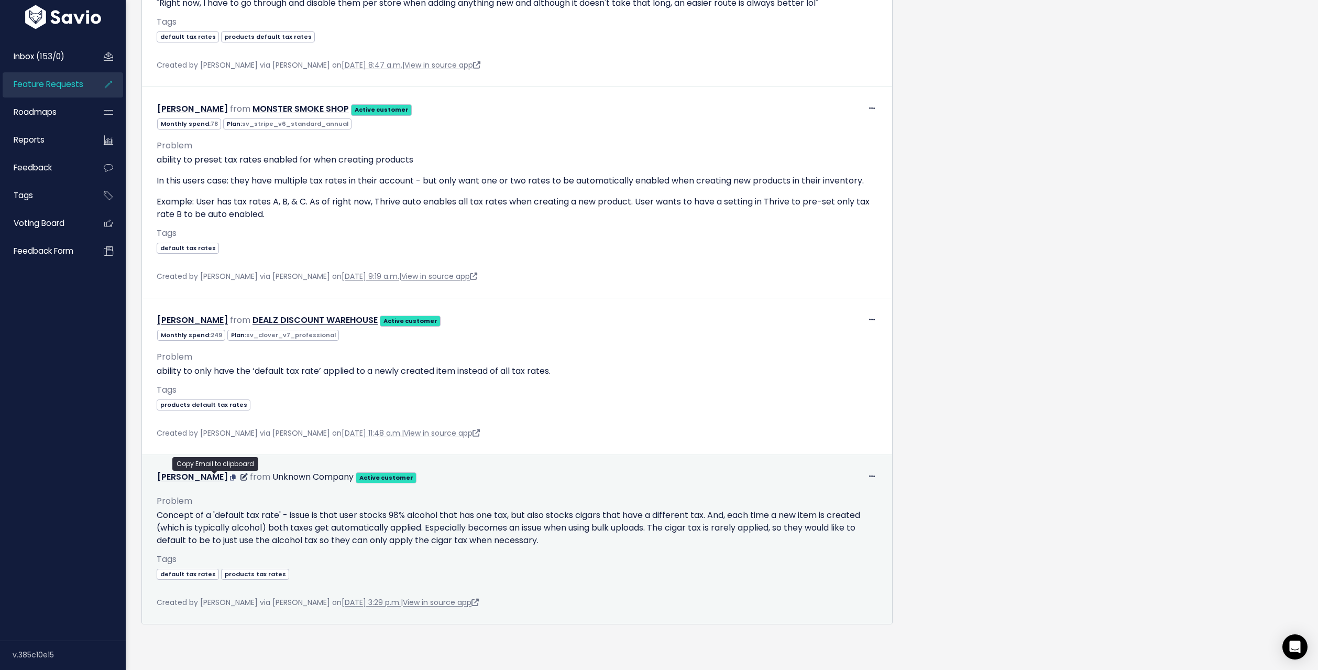
click at [230, 474] on icon at bounding box center [233, 477] width 6 height 6
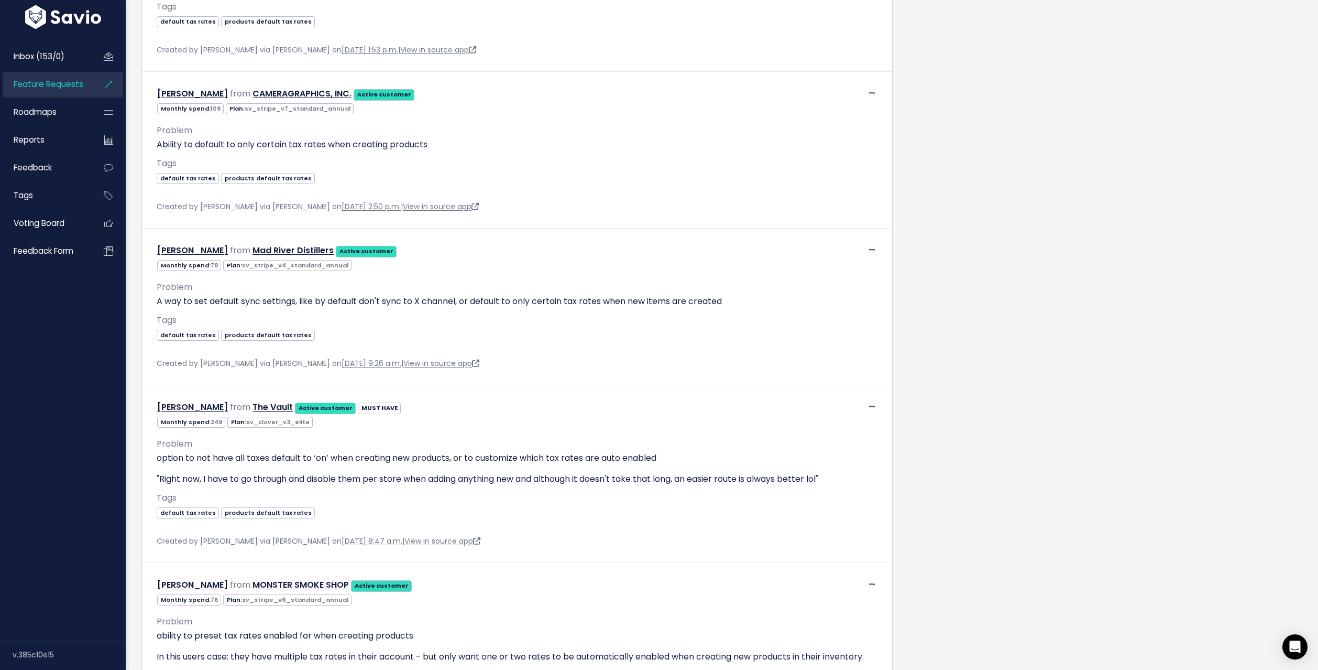
scroll to position [1484, 0]
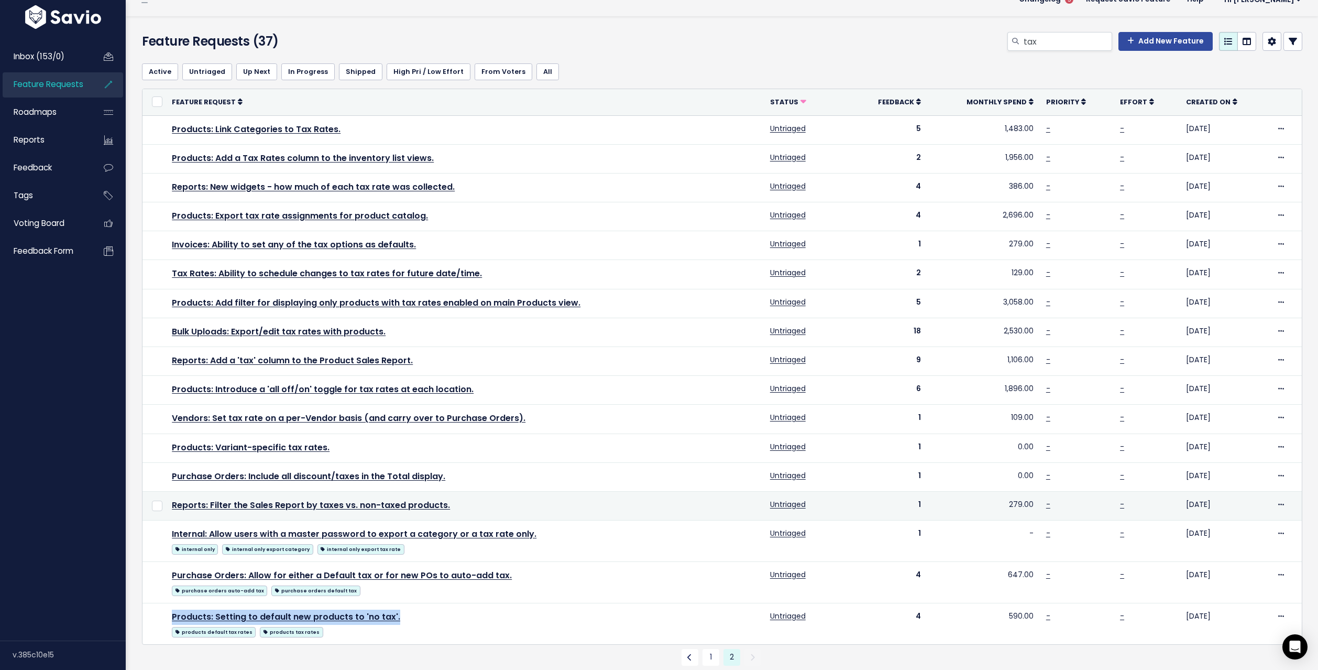
scroll to position [8, 0]
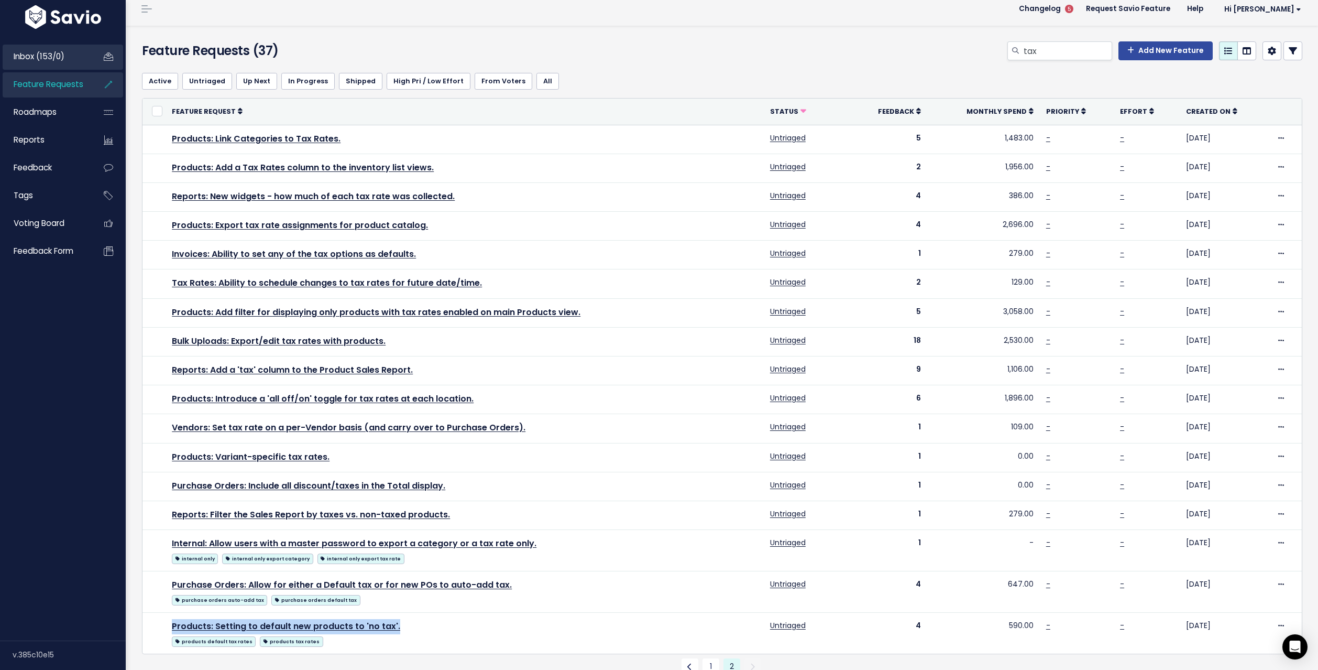
click at [63, 62] on link "Inbox (153/0)" at bounding box center [45, 57] width 84 height 24
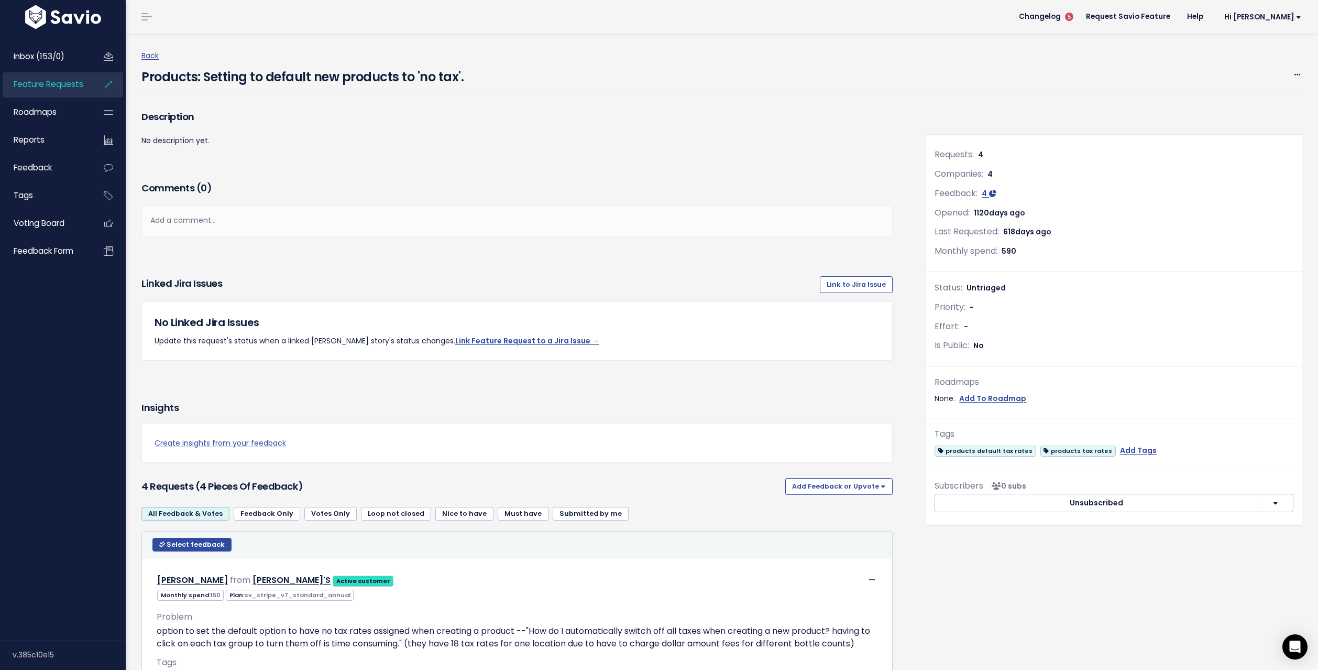
click at [383, 73] on h4 "Products: Setting to default new products to 'no tax'." at bounding box center [302, 74] width 322 height 24
copy div "Products: Setting to default new products to 'no tax'. Edit Merge Add to Roadma…"
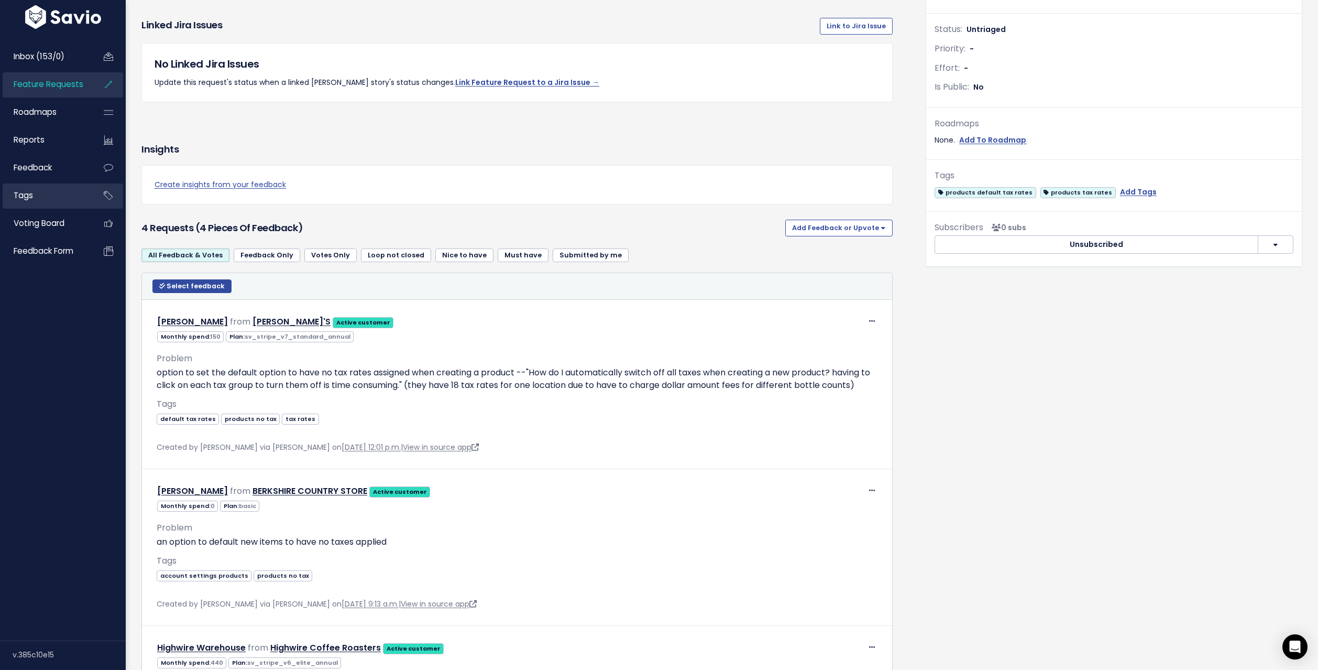
scroll to position [315, 0]
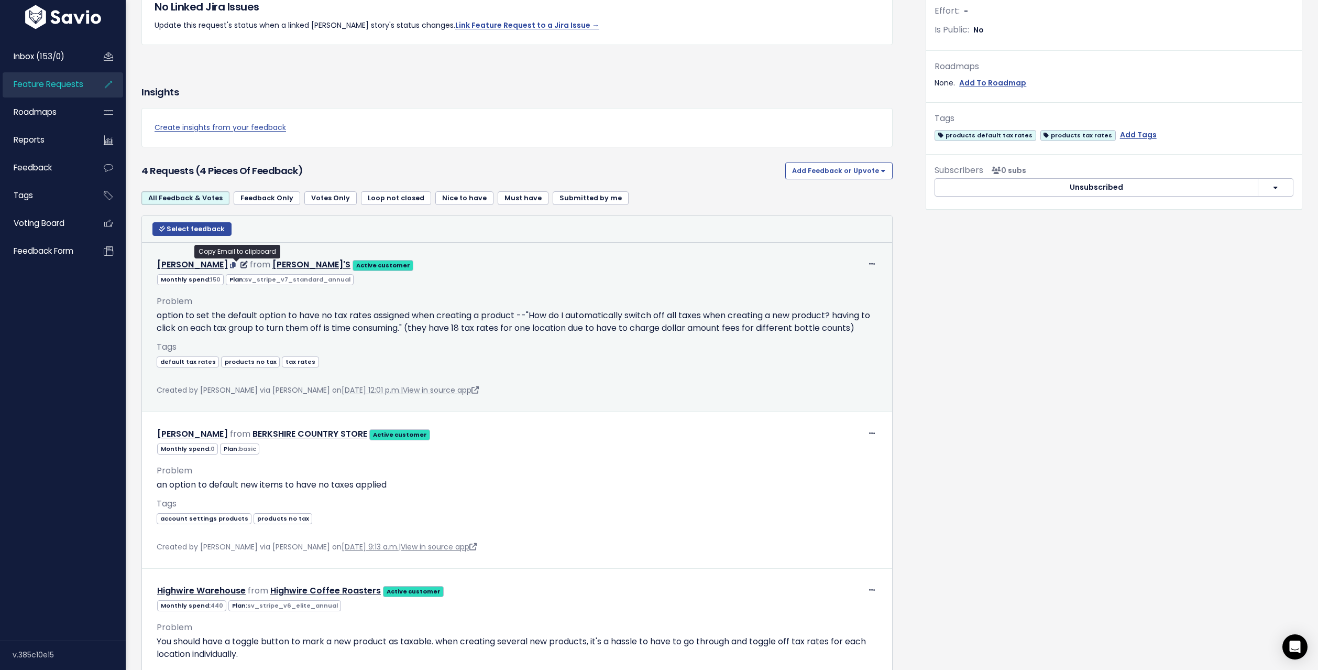
click at [234, 264] on icon at bounding box center [233, 265] width 6 height 6
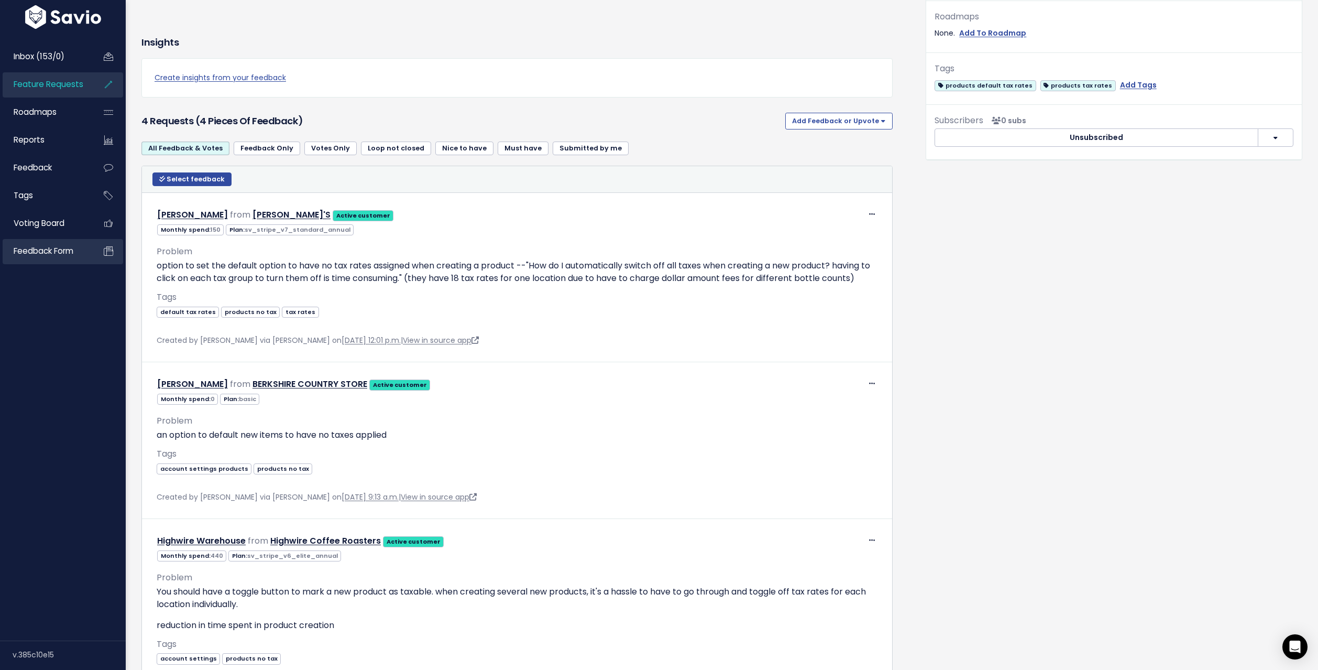
scroll to position [382, 0]
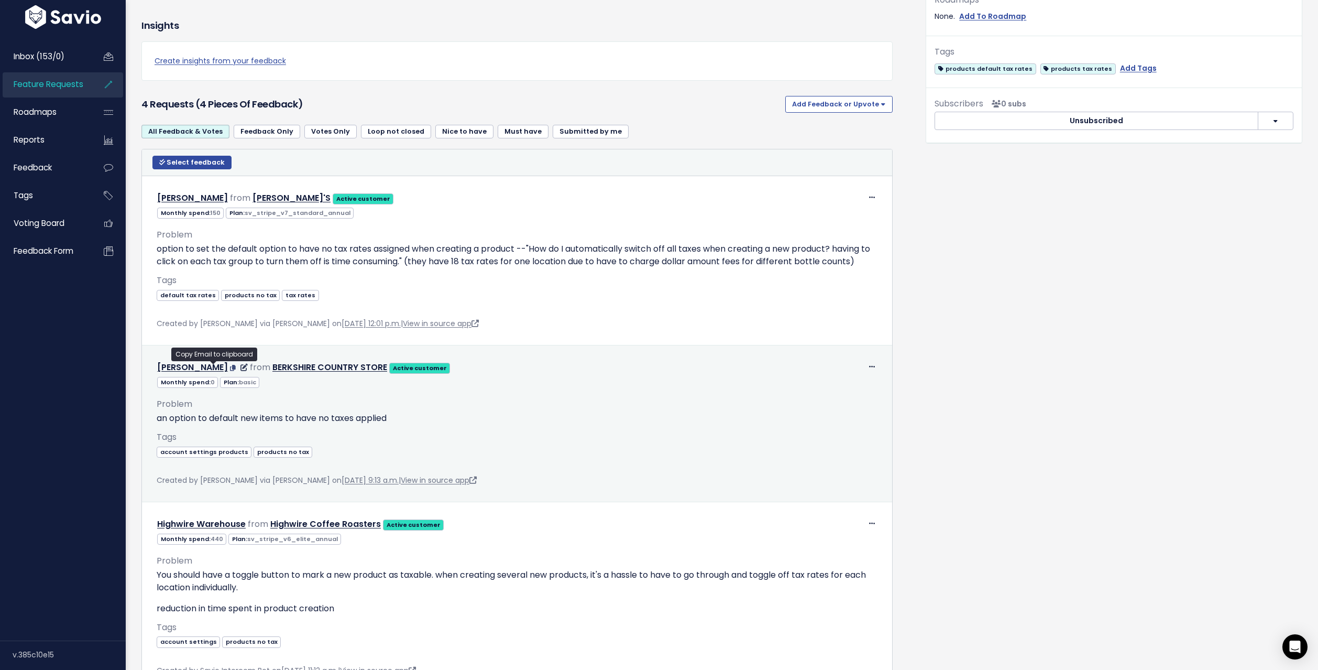
click at [230, 368] on icon at bounding box center [233, 368] width 6 height 6
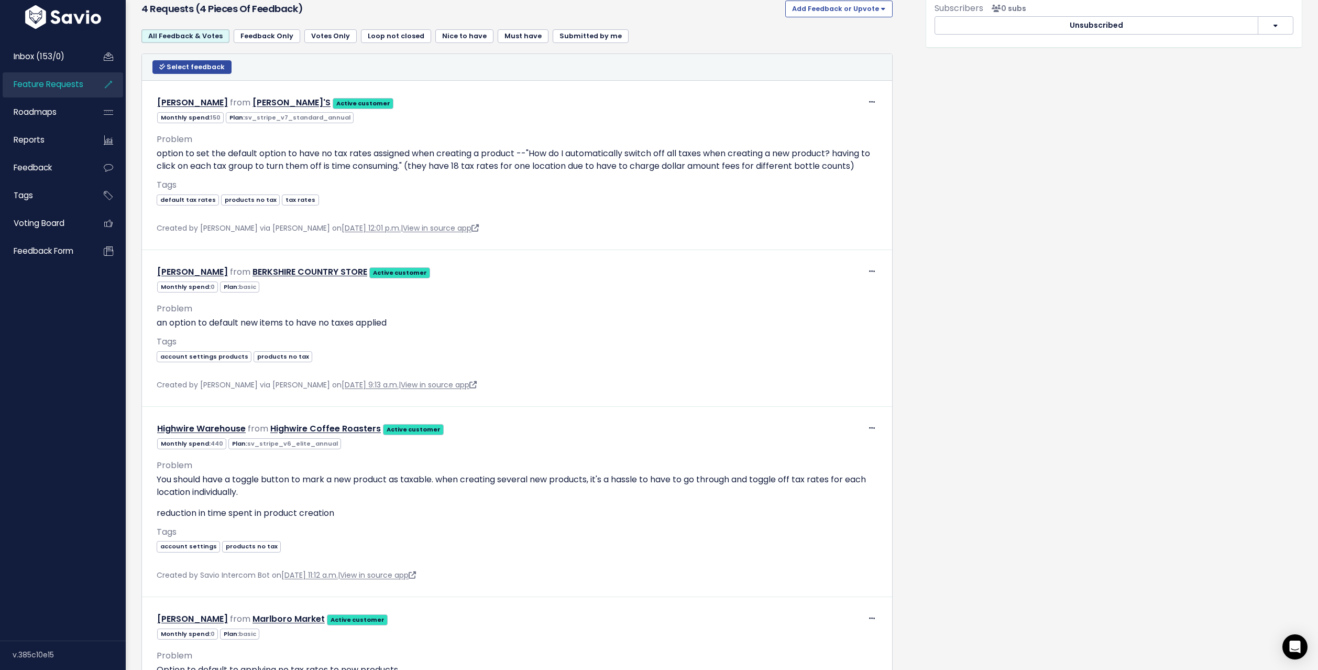
scroll to position [533, 0]
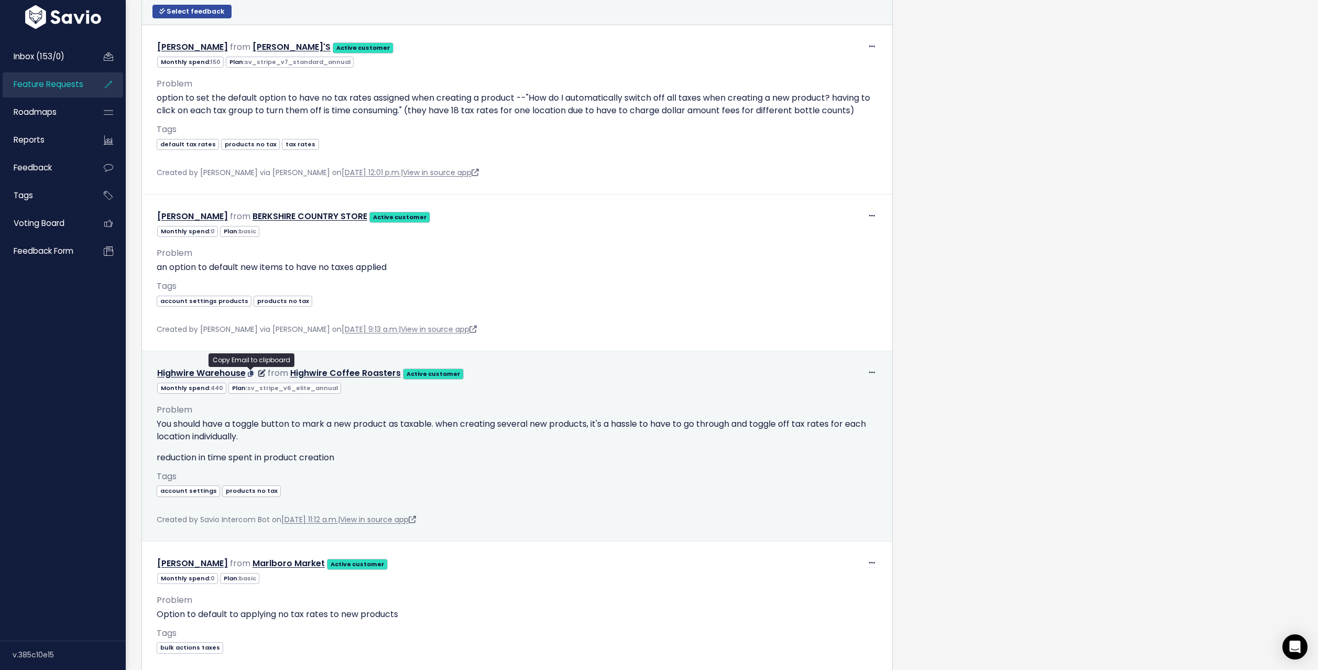
click at [249, 372] on icon at bounding box center [251, 373] width 6 height 6
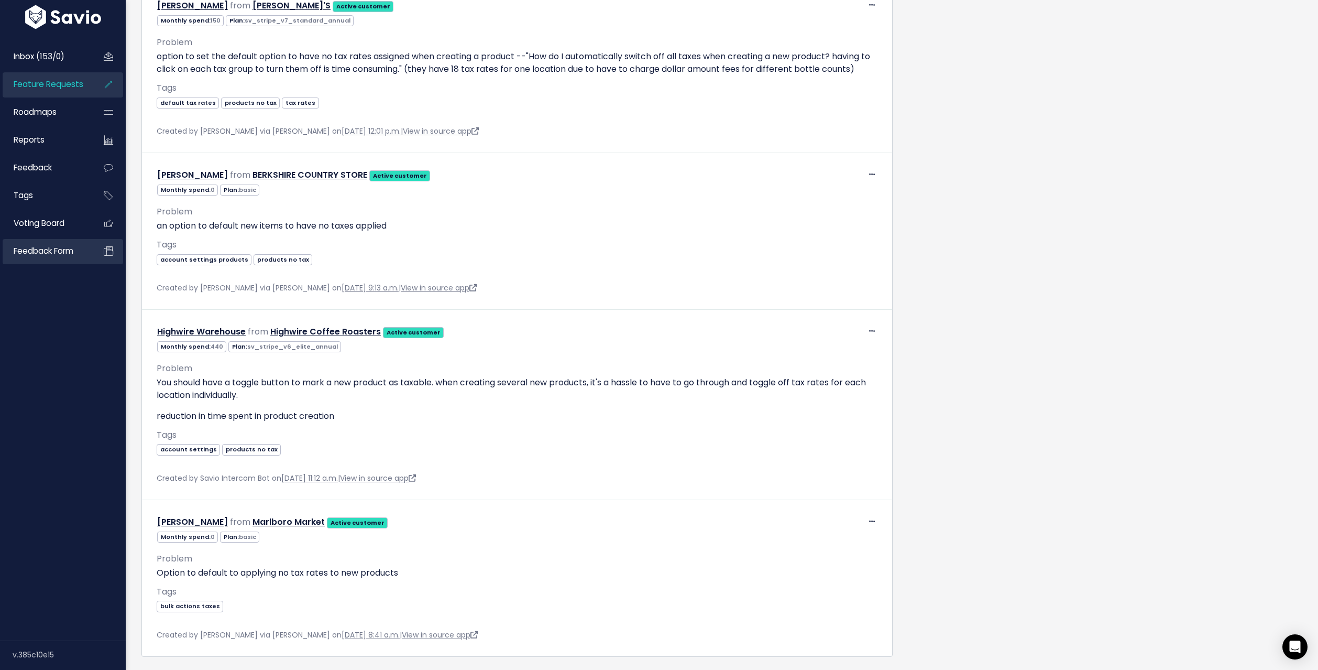
scroll to position [622, 0]
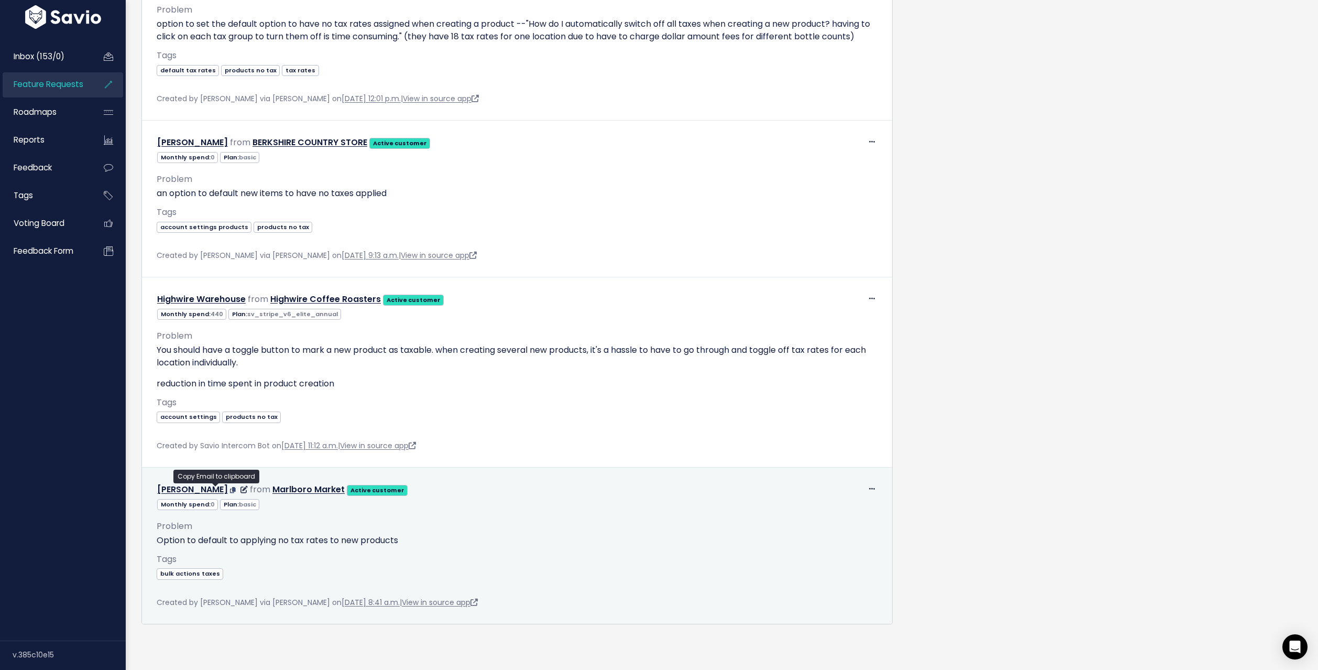
click at [230, 487] on icon at bounding box center [233, 490] width 6 height 6
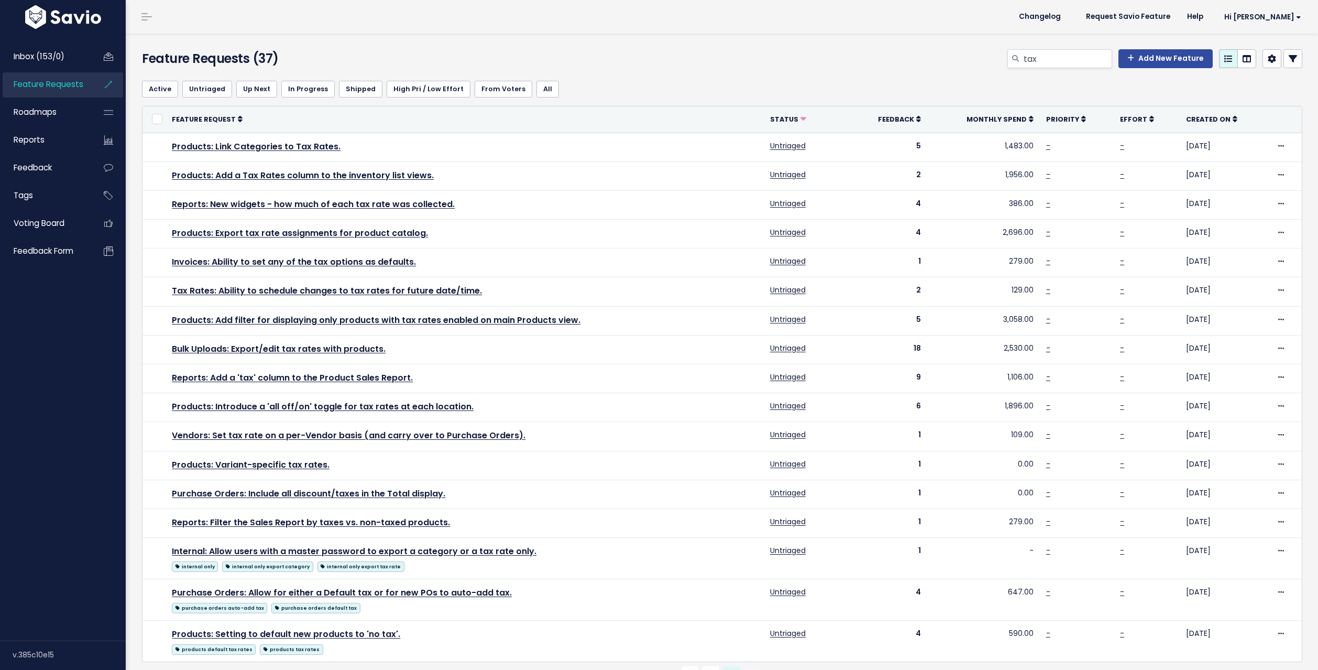
scroll to position [8, 0]
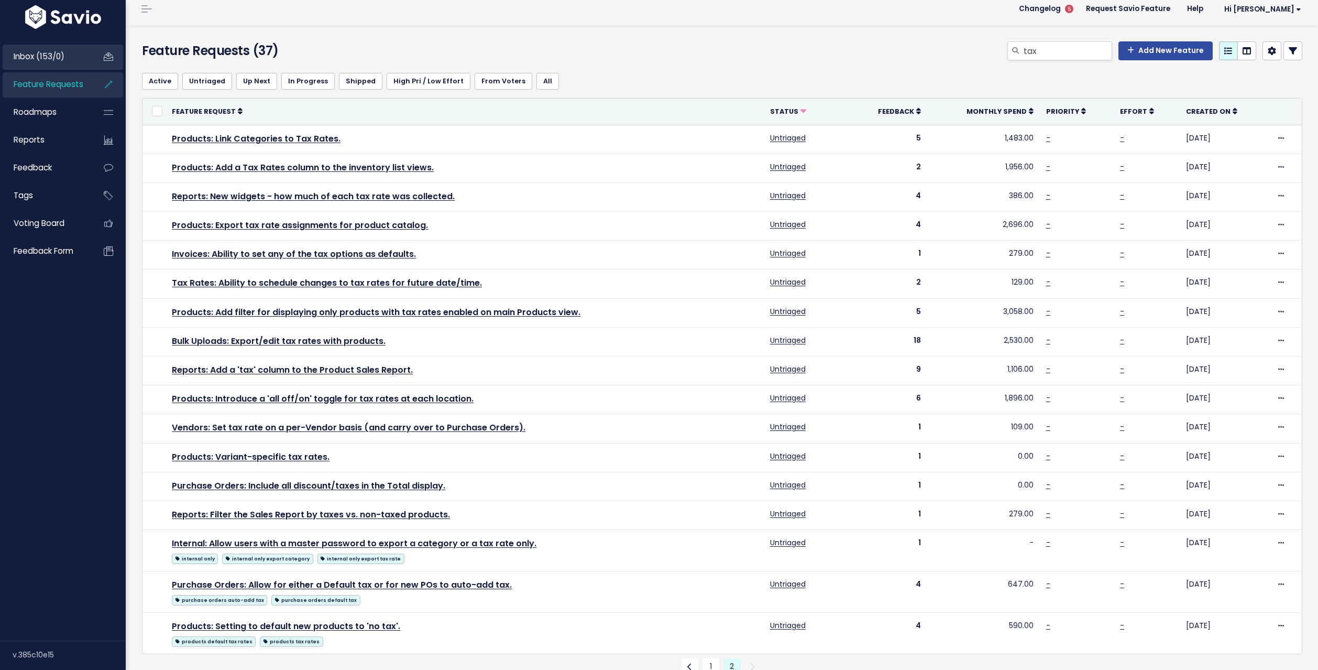
click at [79, 47] on link "Inbox (153/0)" at bounding box center [45, 57] width 84 height 24
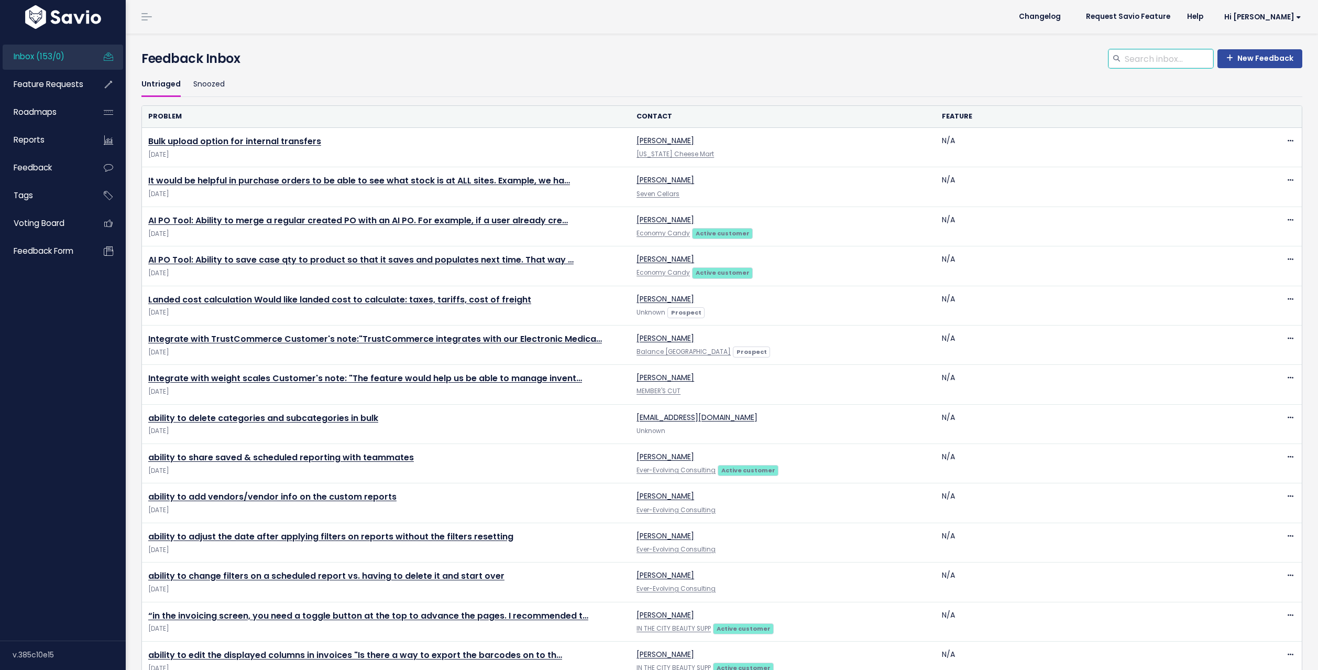
click at [1138, 60] on input "search" at bounding box center [1169, 58] width 90 height 19
type input "a"
type input "tax."
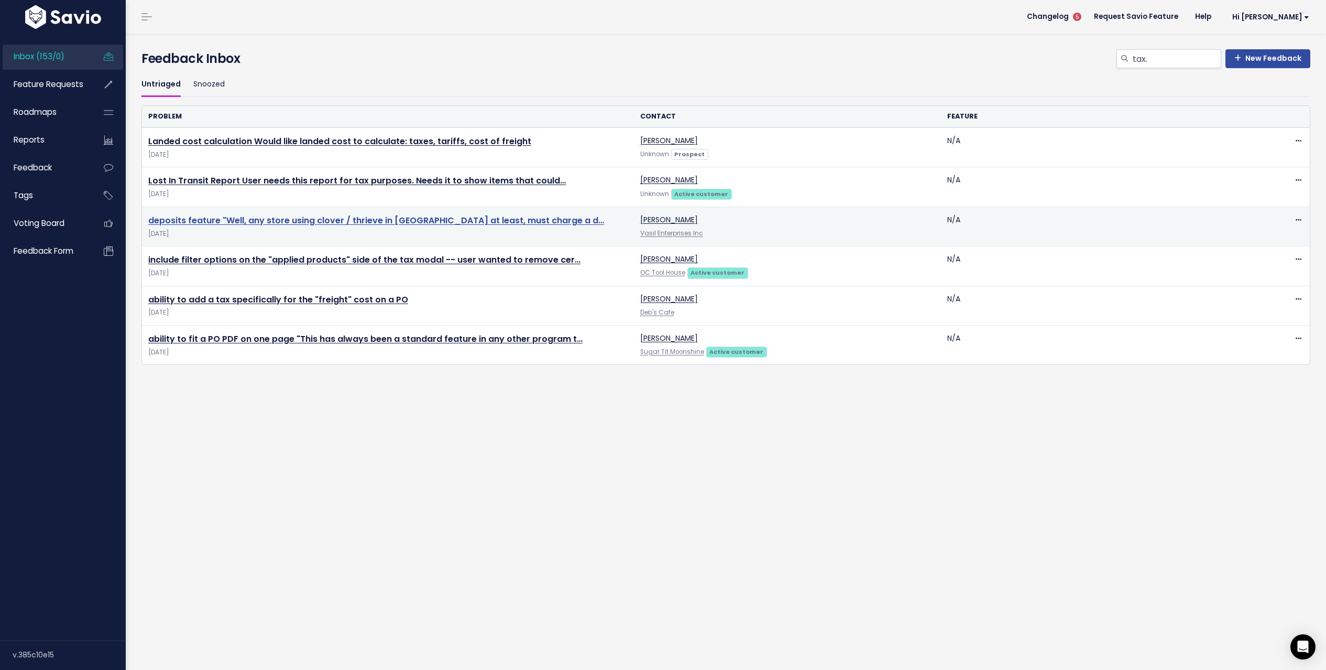
click at [408, 221] on link "deposits feature "Well, any store using clover / thrieve in [GEOGRAPHIC_DATA] a…" at bounding box center [376, 220] width 456 height 12
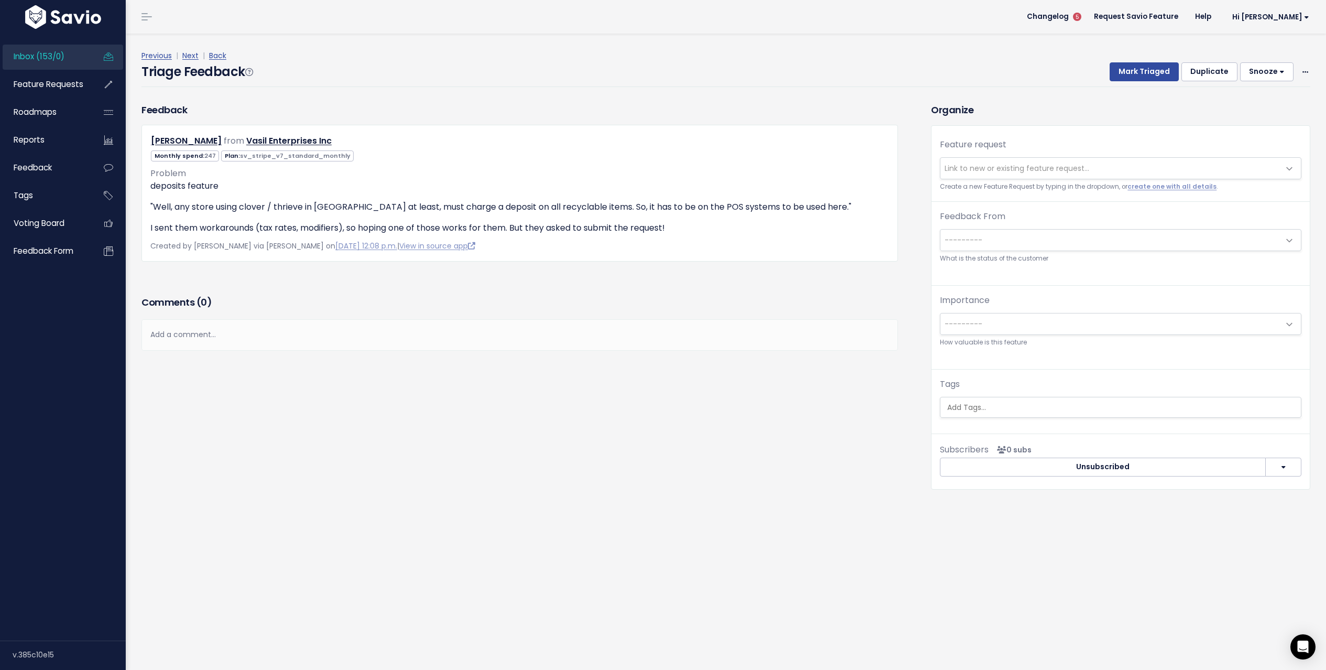
click at [54, 62] on link "Inbox (153/0)" at bounding box center [45, 57] width 84 height 24
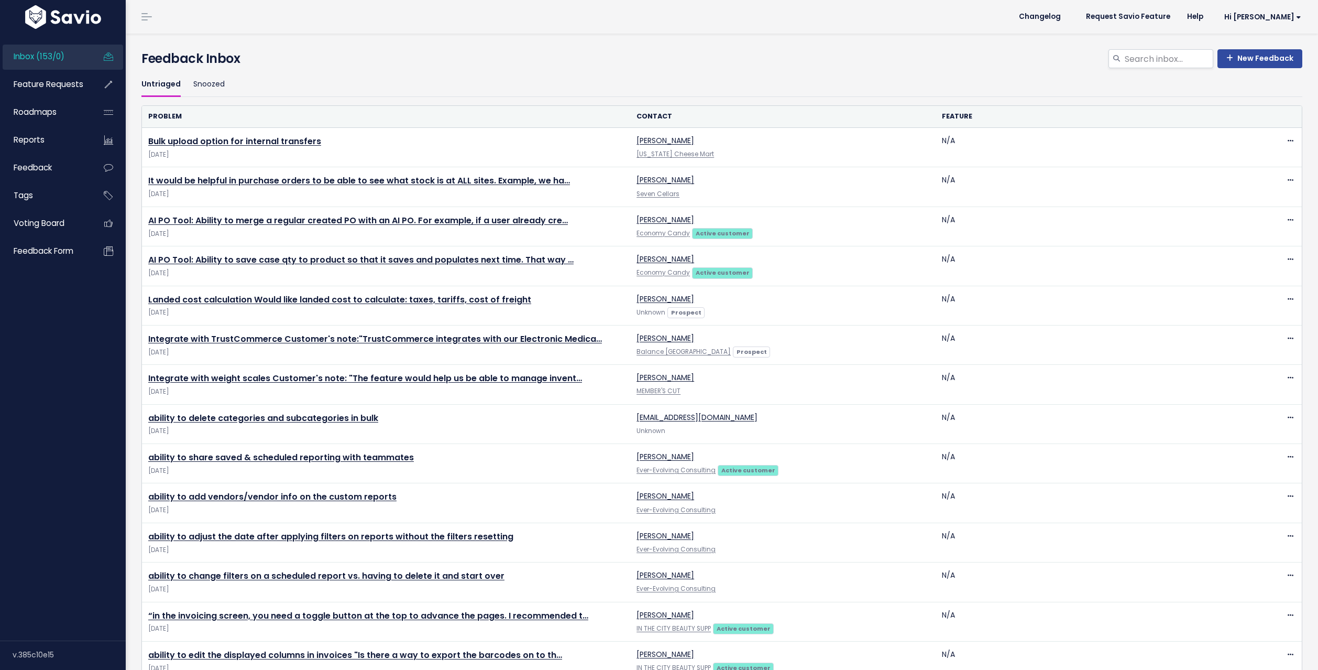
click at [56, 79] on span "Feature Requests" at bounding box center [49, 84] width 70 height 11
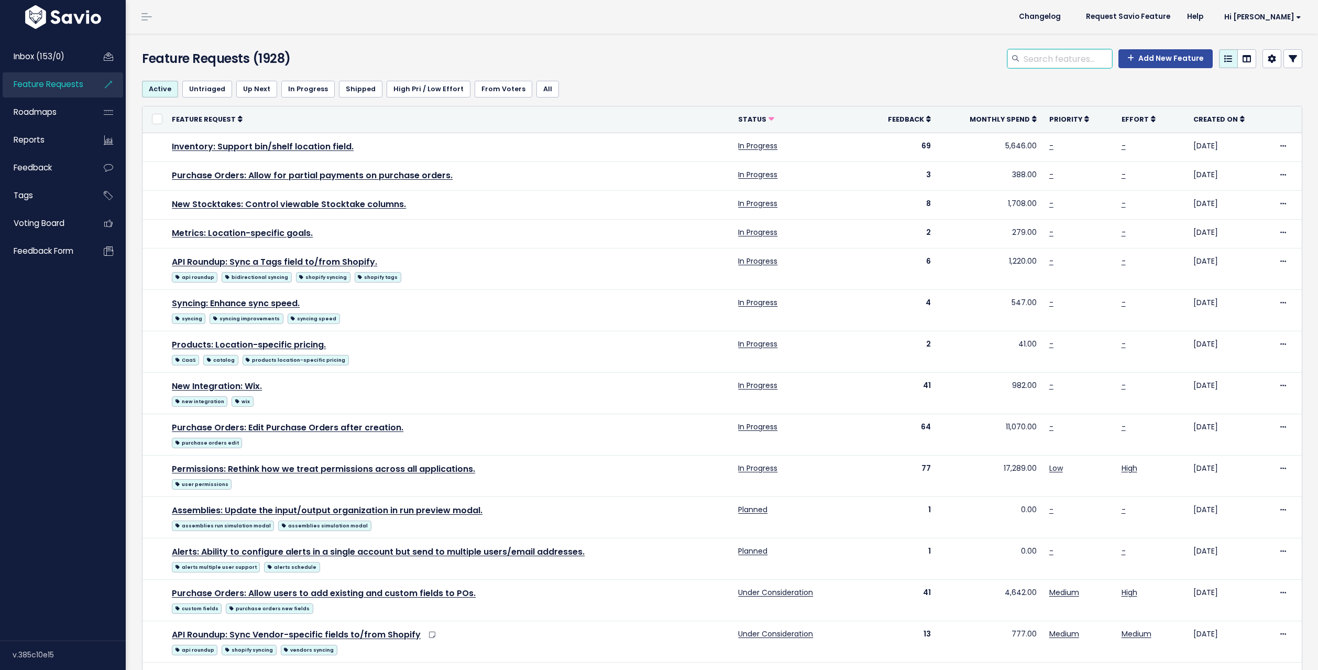
click at [1052, 62] on input "search" at bounding box center [1068, 58] width 90 height 19
type input "default tax rate"
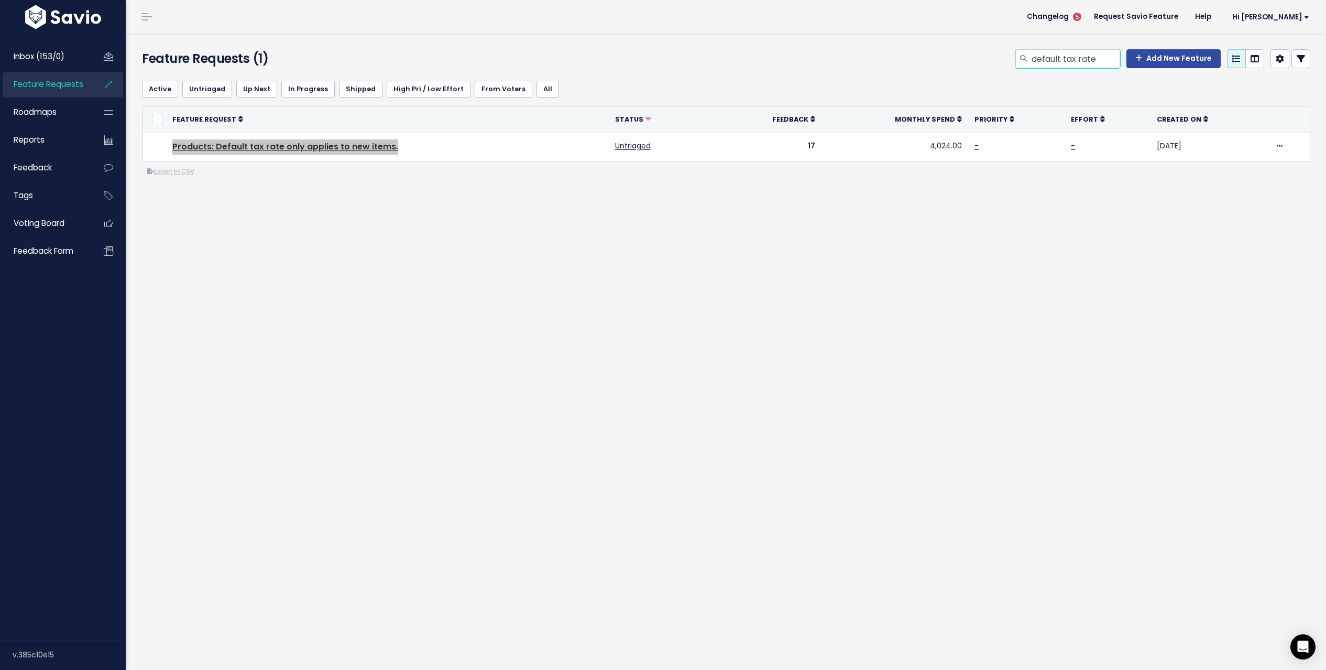
click at [1068, 59] on input "default tax rate" at bounding box center [1075, 58] width 90 height 19
type input "setting to default new products"
